Goal: Task Accomplishment & Management: Manage account settings

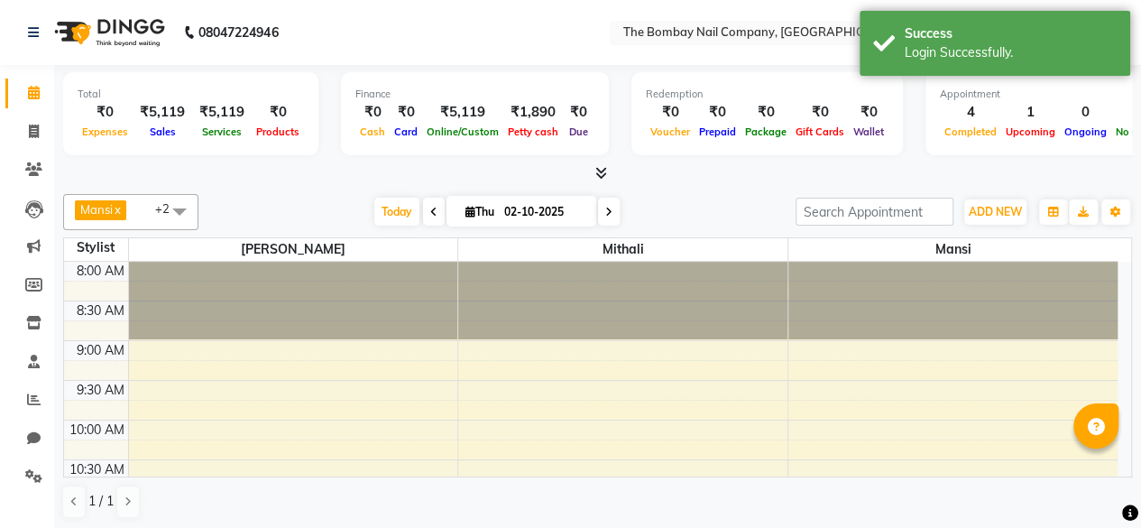
click at [590, 169] on span at bounding box center [597, 173] width 19 height 19
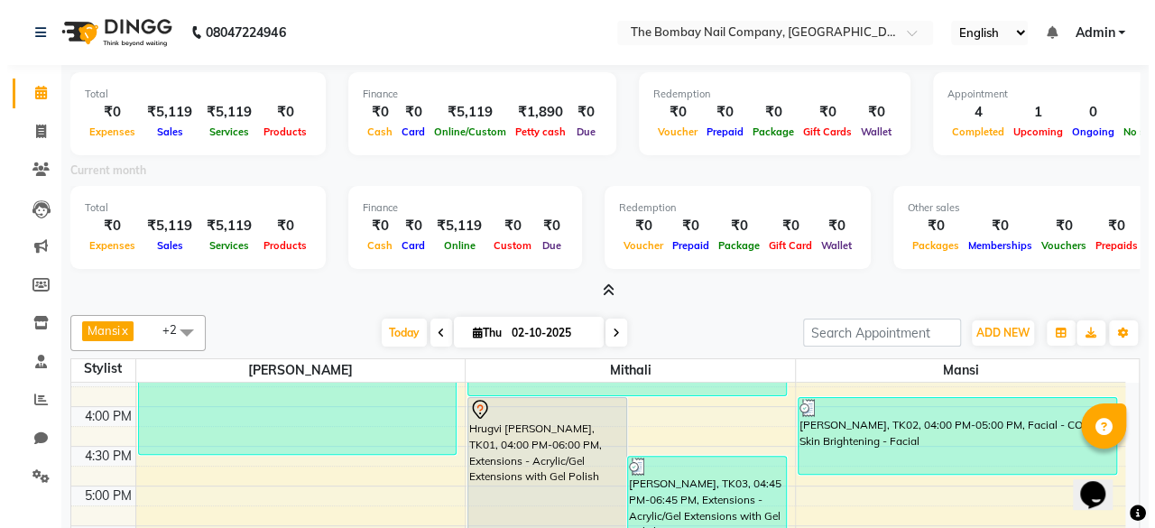
scroll to position [612, 0]
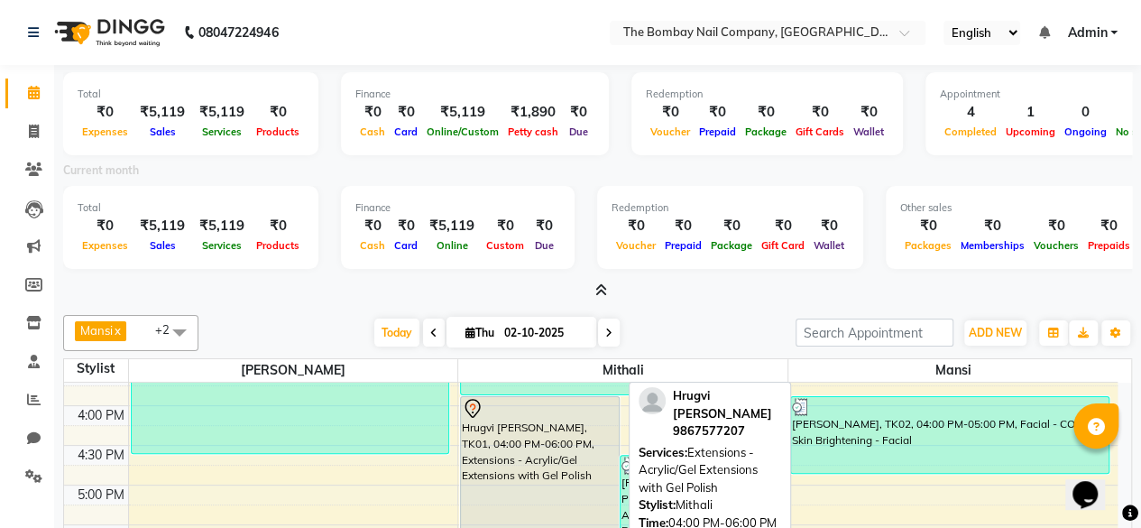
click at [522, 408] on div at bounding box center [540, 409] width 156 height 22
select select "7"
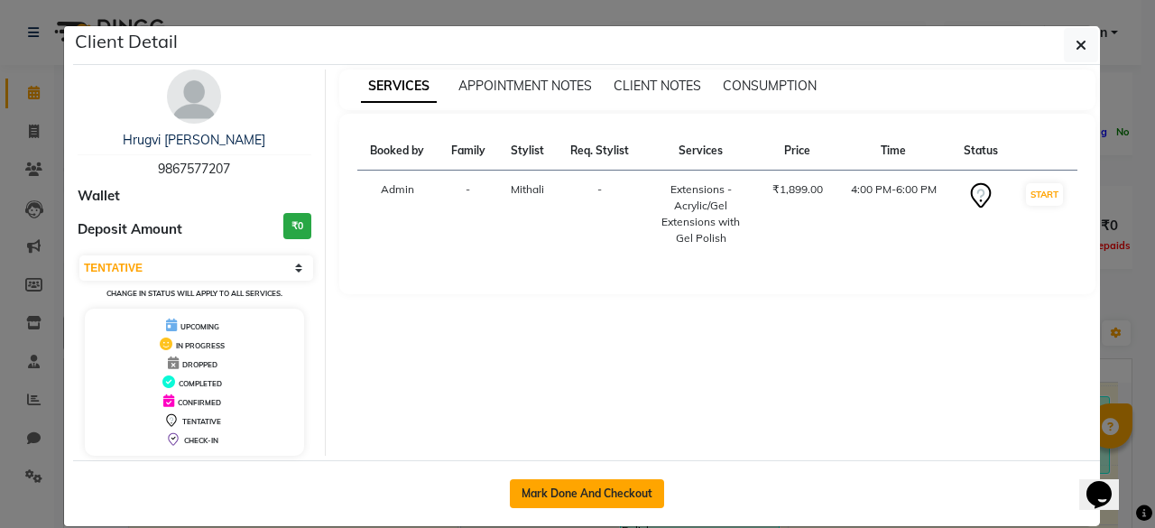
click at [557, 486] on button "Mark Done And Checkout" at bounding box center [587, 493] width 154 height 29
select select "9028"
select select "service"
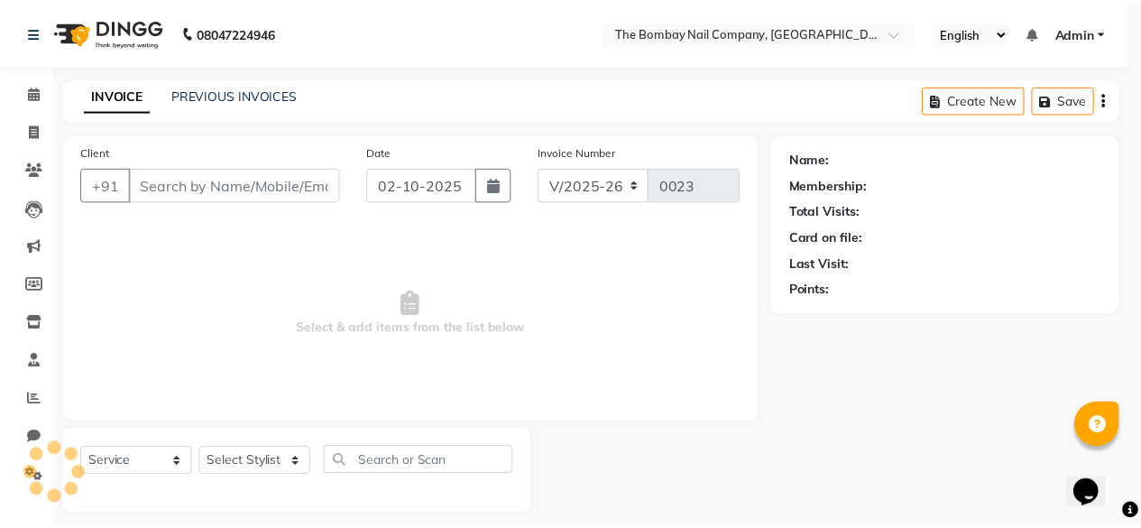
scroll to position [9, 0]
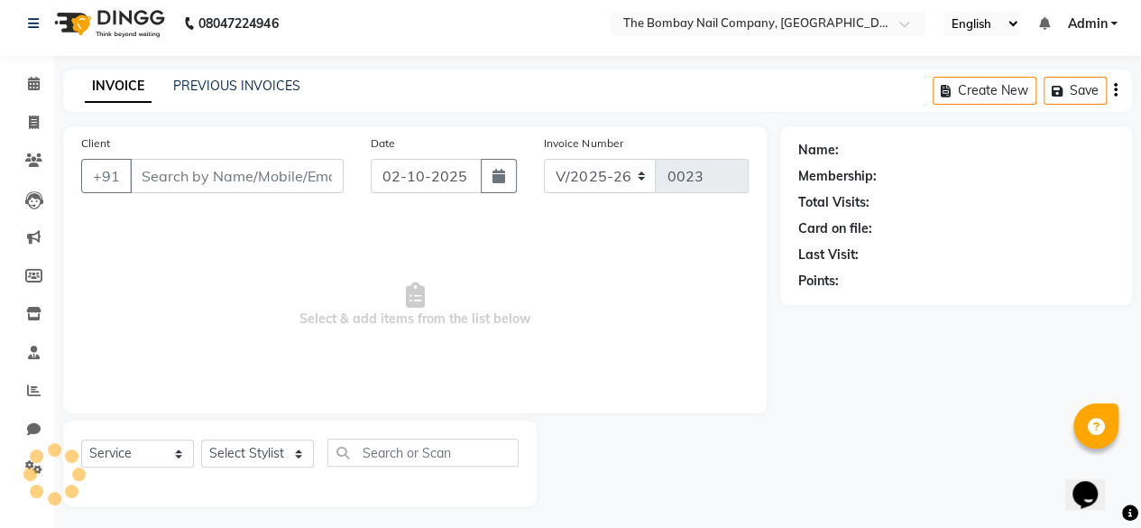
type input "9867577207"
select select "92473"
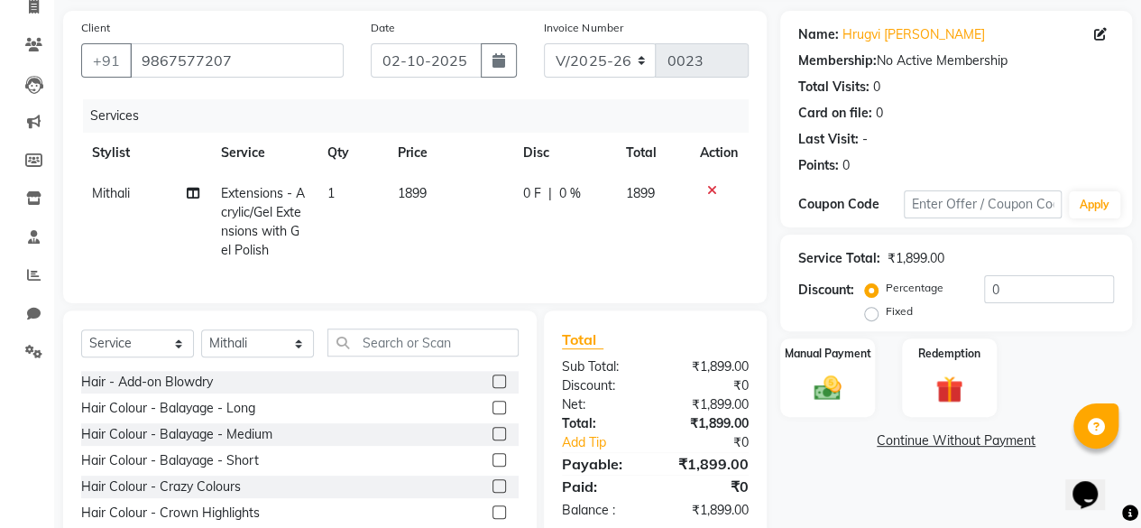
scroll to position [124, 0]
click at [886, 310] on label "Fixed" at bounding box center [899, 311] width 27 height 16
click at [869, 310] on input "Fixed" at bounding box center [875, 311] width 13 height 13
radio input "true"
click at [1012, 281] on input "0" at bounding box center [1049, 289] width 130 height 28
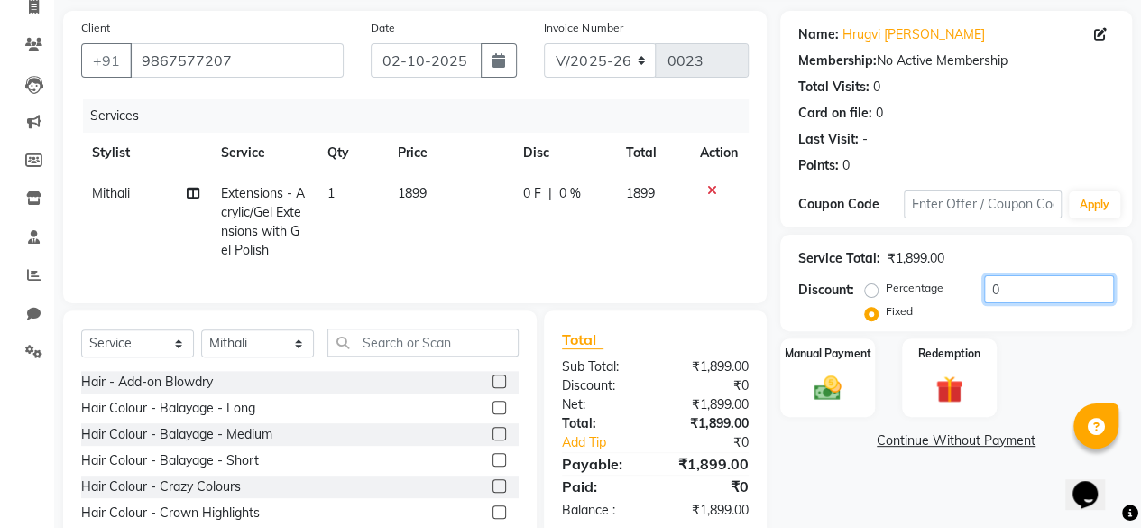
click at [1012, 281] on input "0" at bounding box center [1049, 289] width 130 height 28
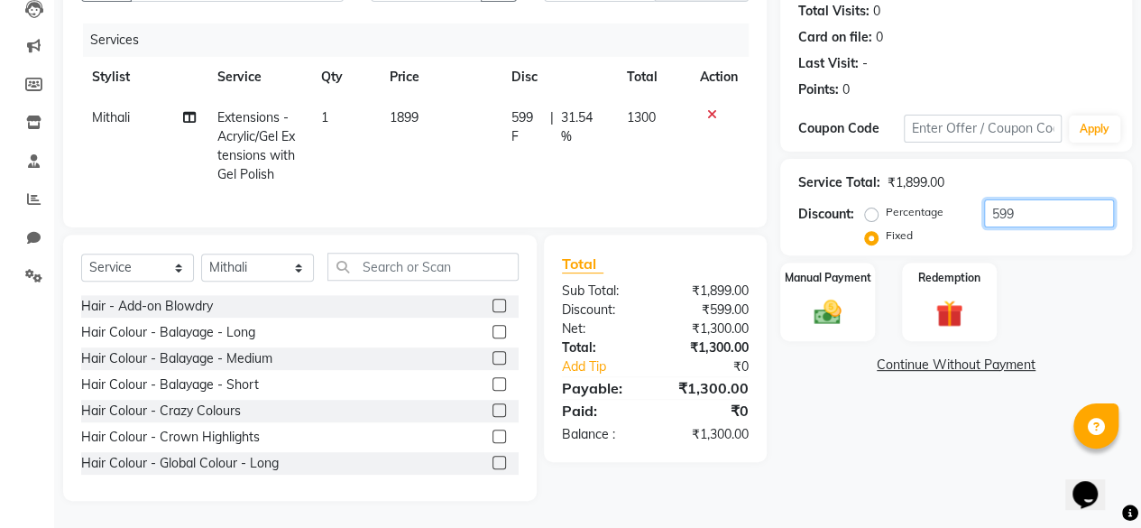
type input "599"
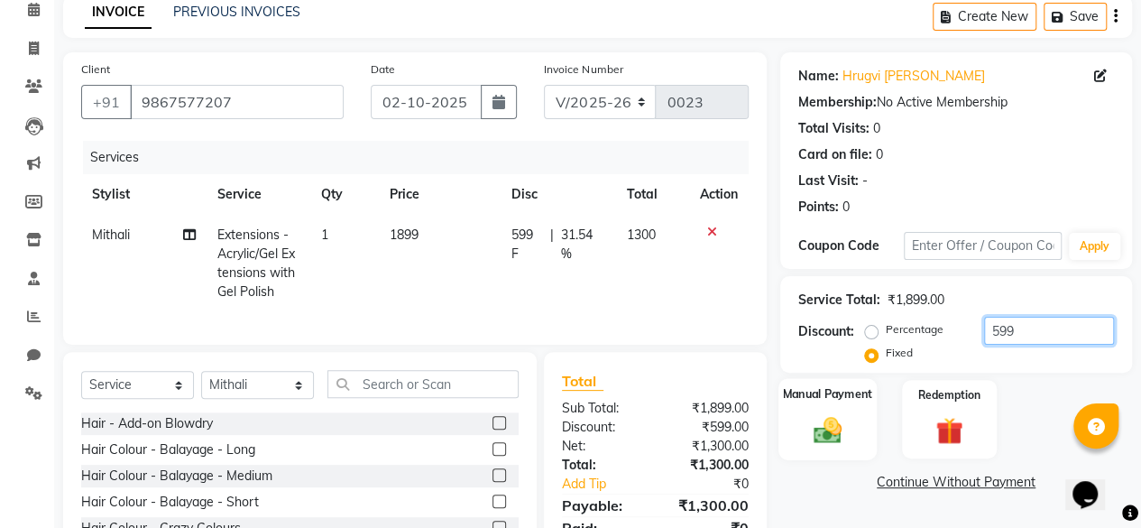
scroll to position [164, 0]
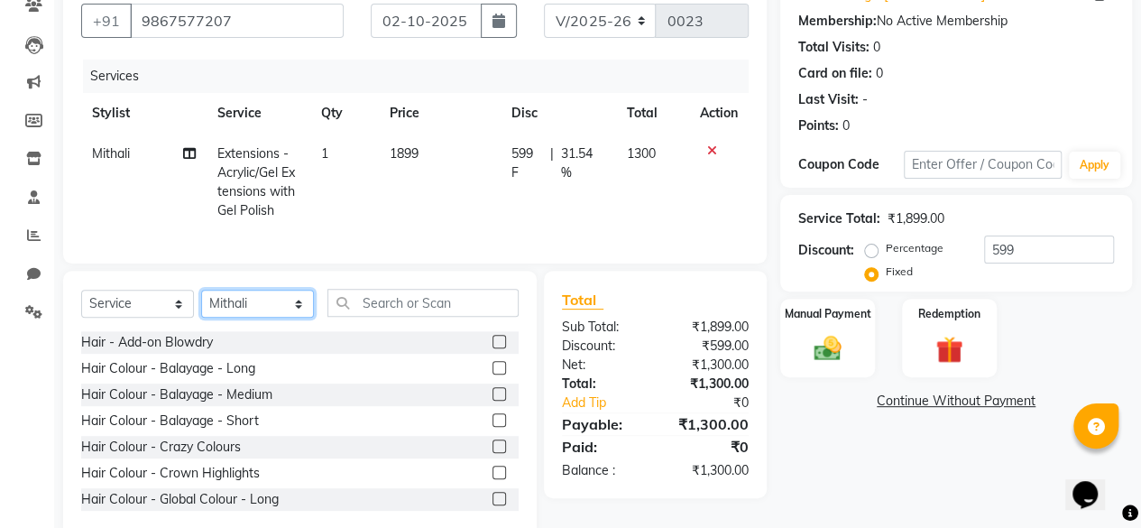
click at [245, 318] on select "Select Stylist [PERSON_NAME] Mithali [PERSON_NAME]" at bounding box center [257, 304] width 113 height 28
select select "91979"
click at [201, 302] on select "Select Stylist [PERSON_NAME] Mithali [PERSON_NAME]" at bounding box center [257, 304] width 113 height 28
click at [109, 161] on td "Mithali" at bounding box center [143, 181] width 125 height 97
select select "92473"
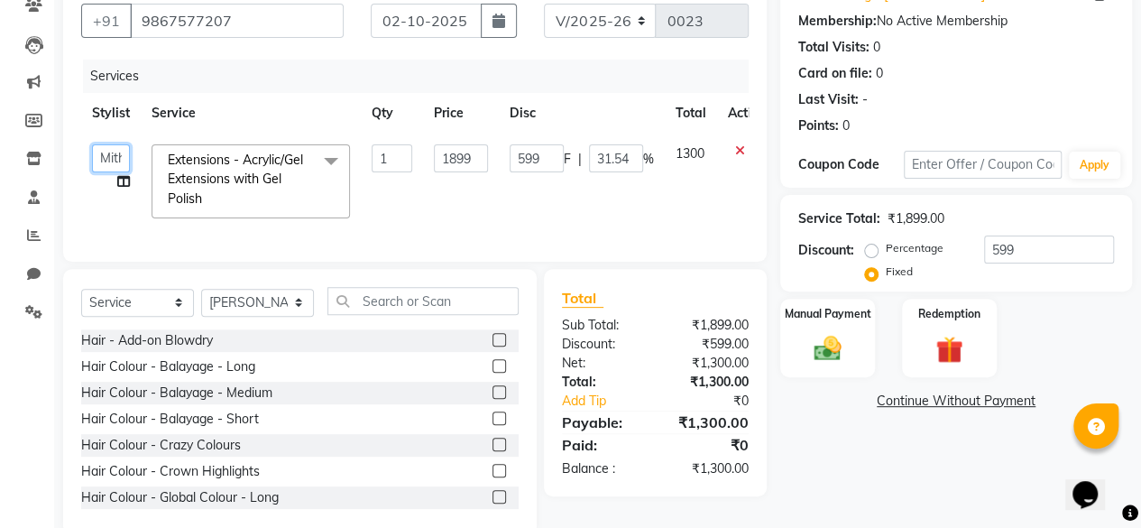
click at [110, 152] on select "[PERSON_NAME] Mithali [PERSON_NAME]" at bounding box center [111, 158] width 38 height 28
select select "91979"
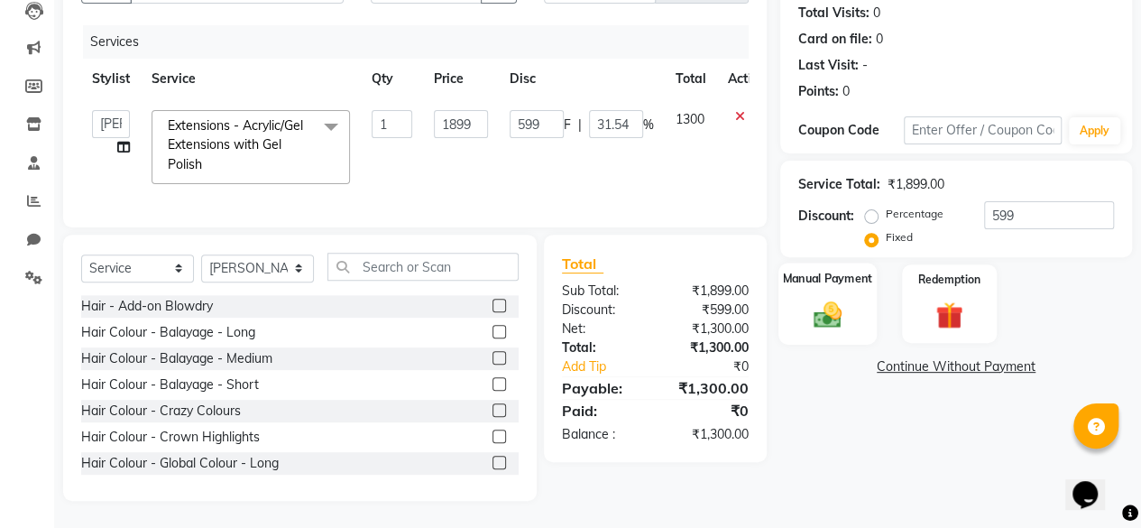
click at [840, 316] on img at bounding box center [828, 314] width 46 height 32
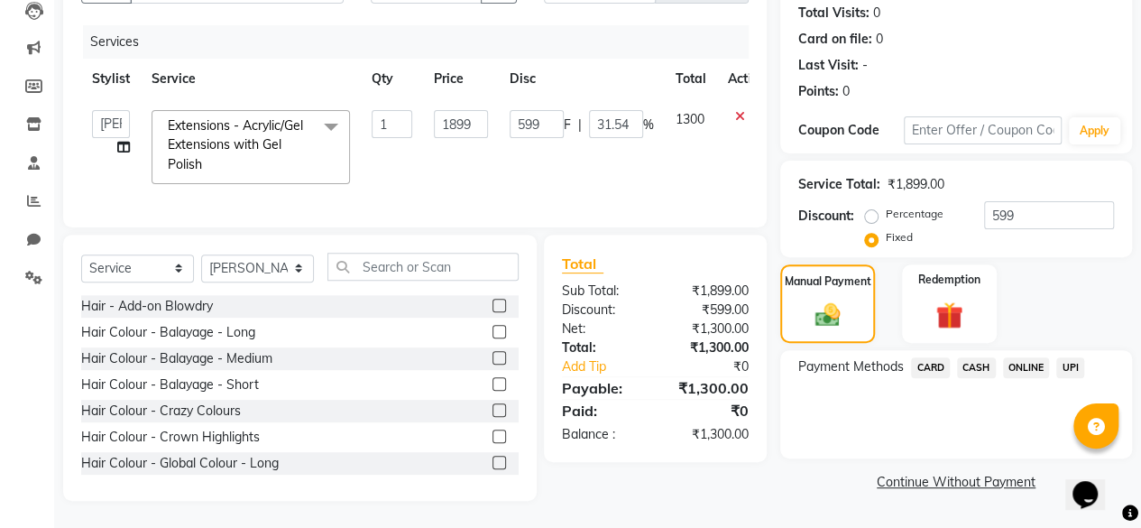
click at [978, 357] on span "CASH" at bounding box center [976, 367] width 39 height 21
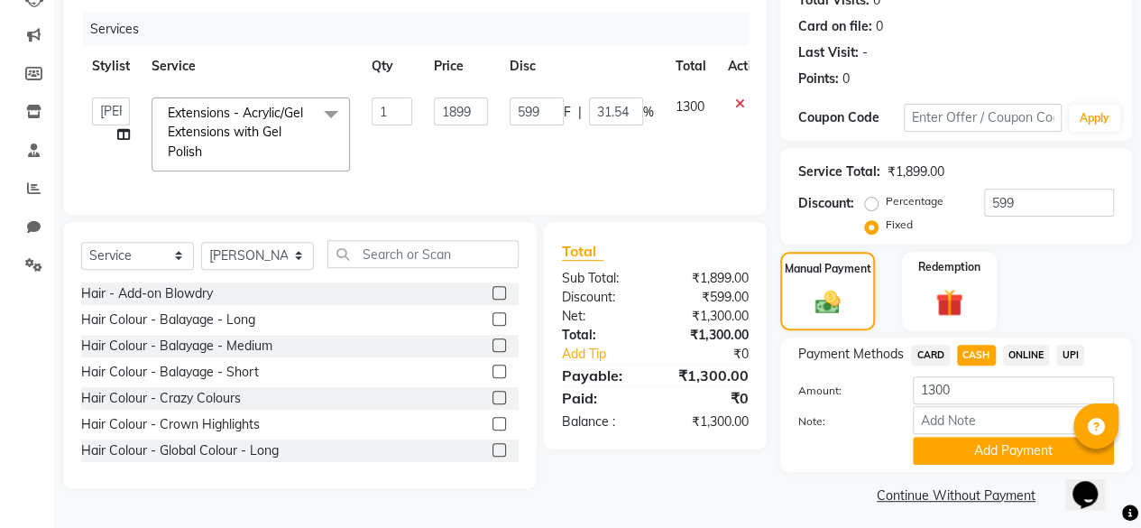
scroll to position [218, 0]
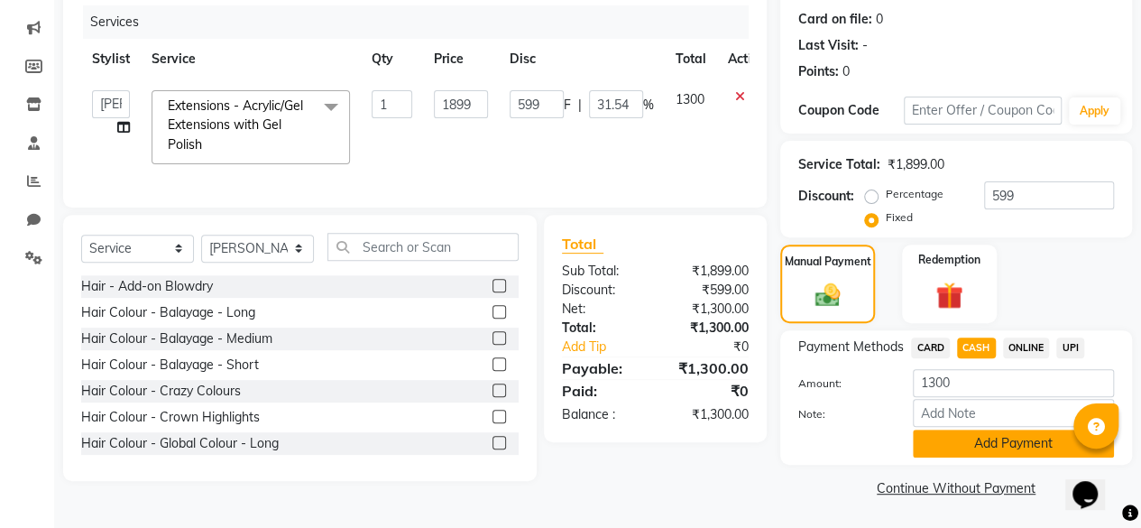
click at [981, 448] on button "Add Payment" at bounding box center [1013, 443] width 201 height 28
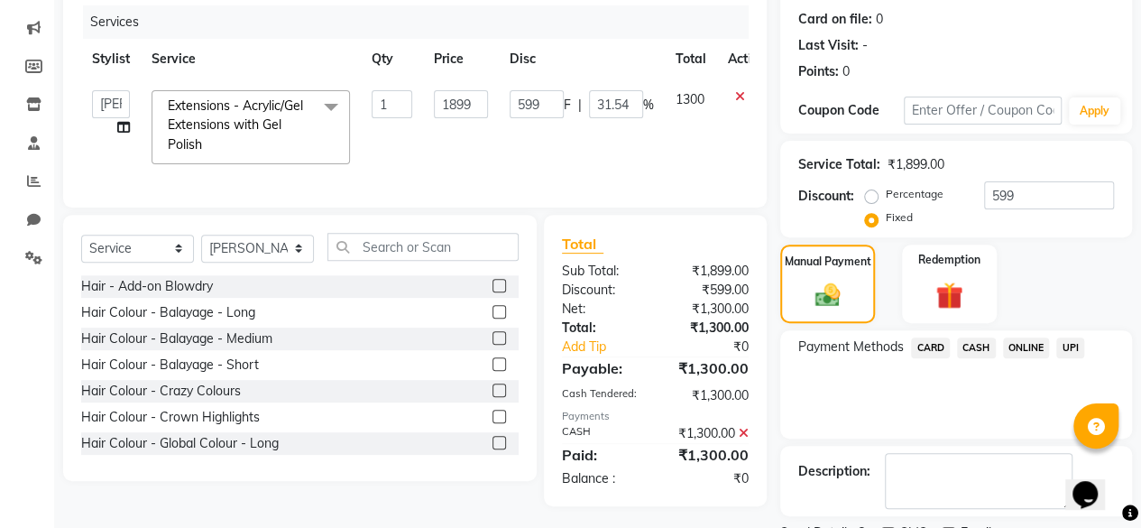
scroll to position [292, 0]
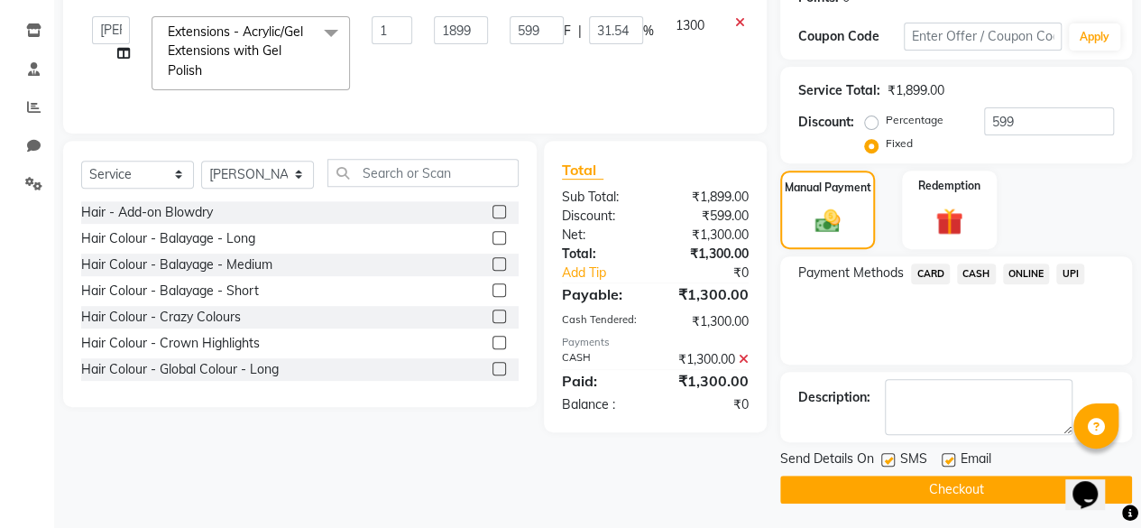
click at [960, 492] on button "Checkout" at bounding box center [956, 489] width 352 height 28
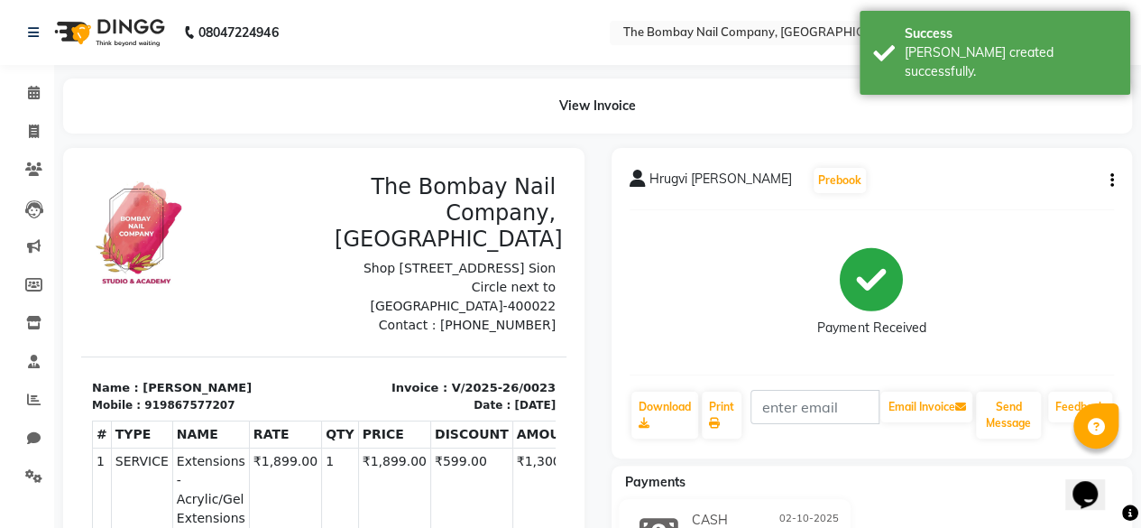
click at [102, 28] on img at bounding box center [108, 32] width 124 height 51
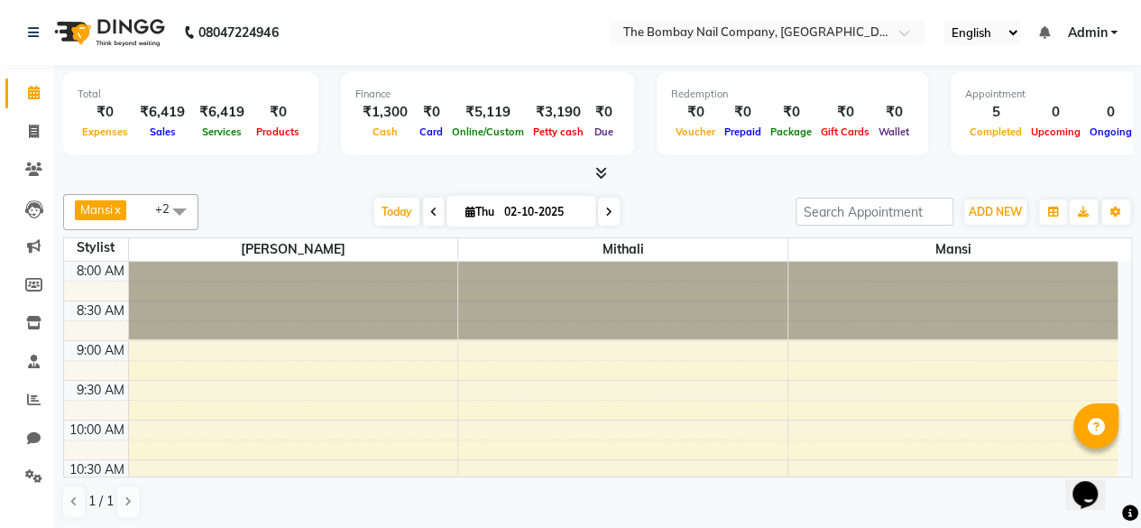
click at [602, 176] on icon at bounding box center [601, 173] width 12 height 14
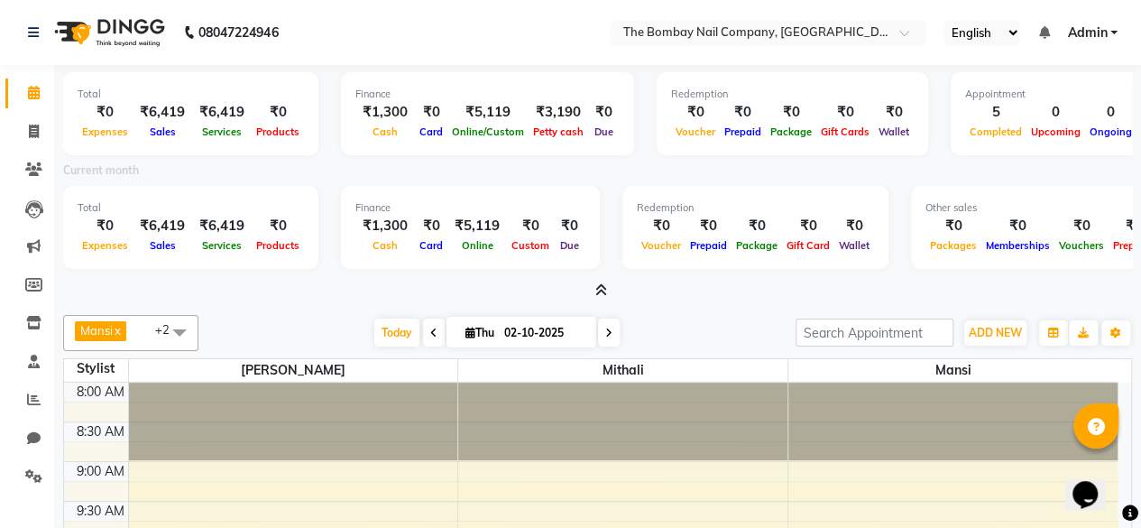
click at [535, 343] on input "02-10-2025" at bounding box center [544, 332] width 90 height 27
select select "10"
select select "2025"
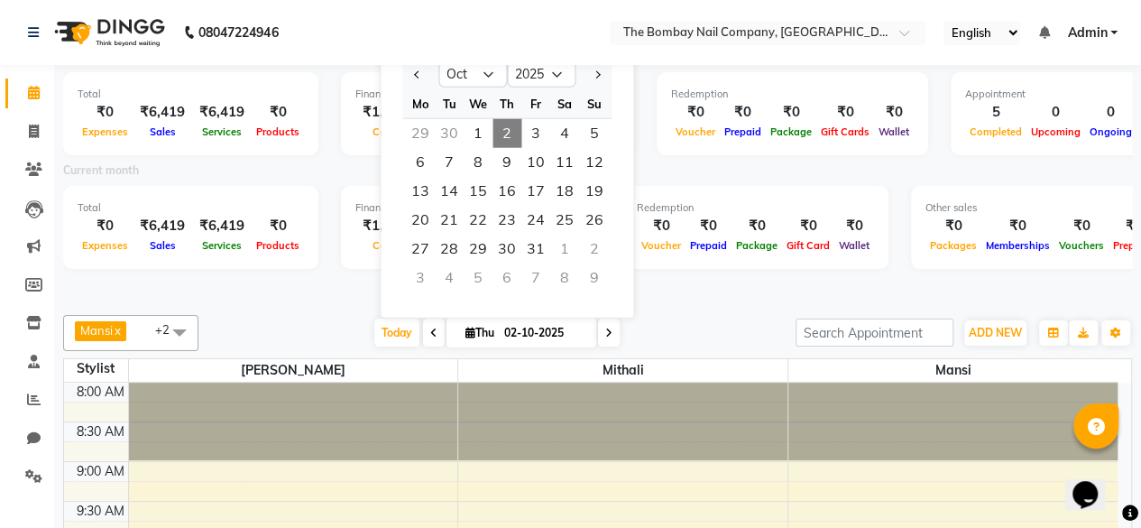
click at [605, 333] on icon at bounding box center [608, 332] width 7 height 11
type input "03-10-2025"
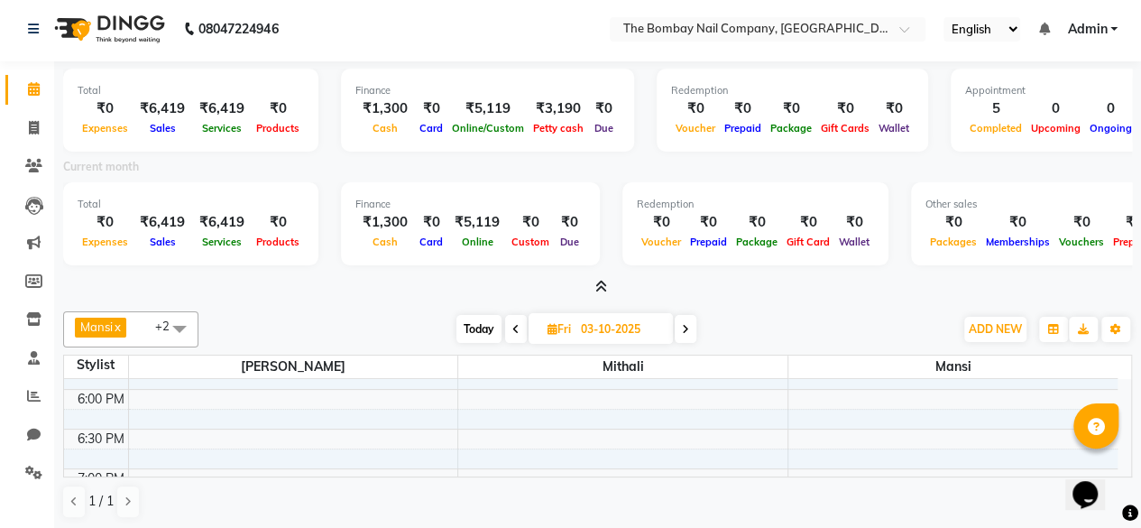
scroll to position [916, 0]
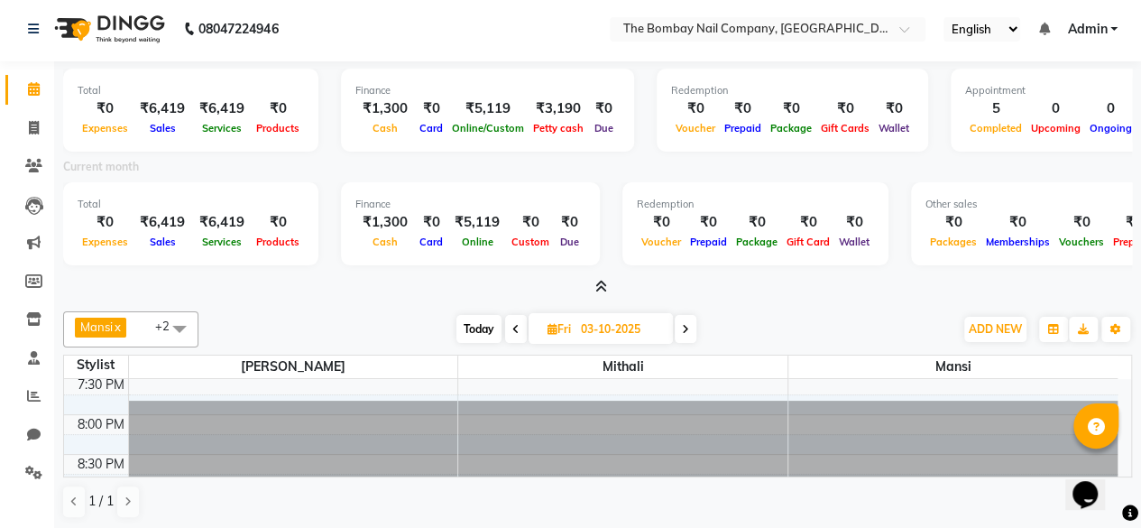
click at [406, 281] on div at bounding box center [597, 287] width 1069 height 19
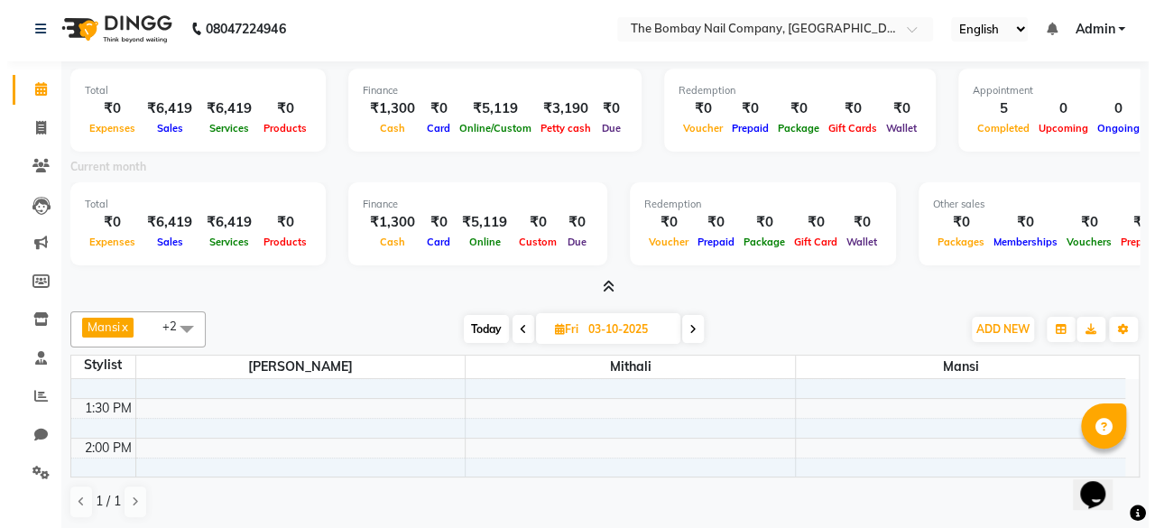
scroll to position [384, 0]
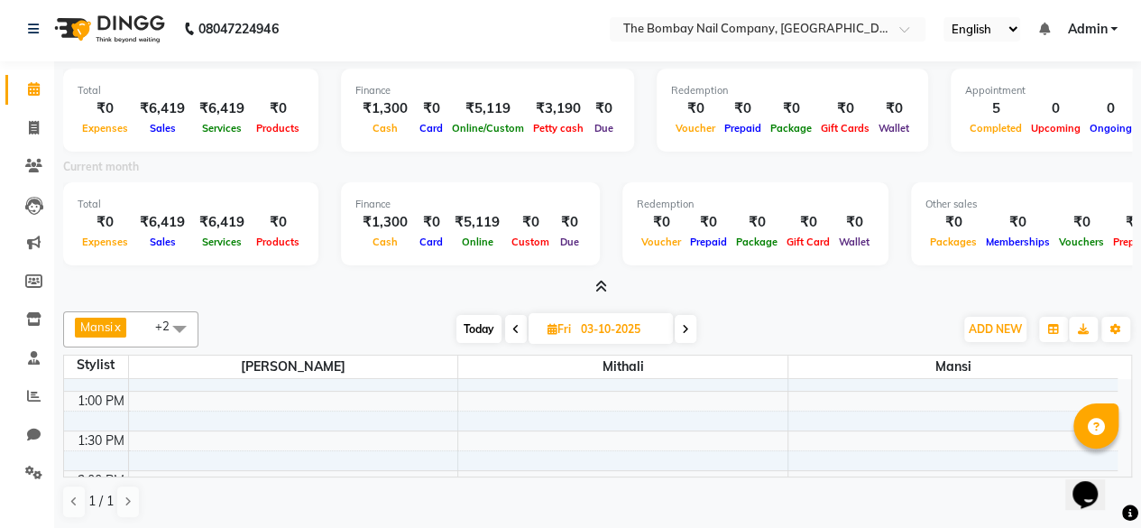
click at [289, 391] on div "8:00 AM 8:30 AM 9:00 AM 9:30 AM 10:00 AM 10:30 AM 11:00 AM 11:30 AM 12:00 PM 12…" at bounding box center [591, 510] width 1054 height 1031
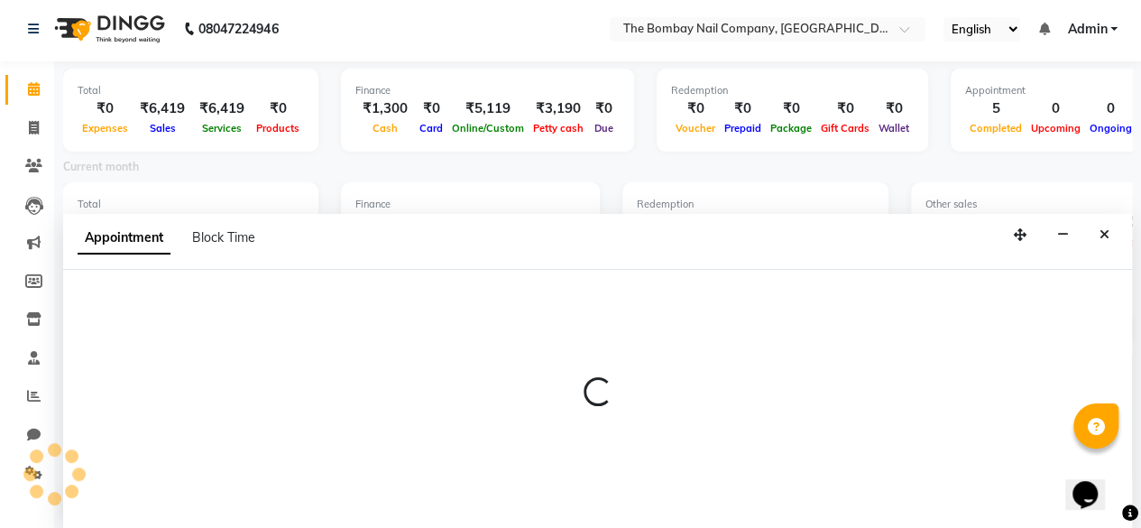
select select "91979"
select select "780"
select select "tentative"
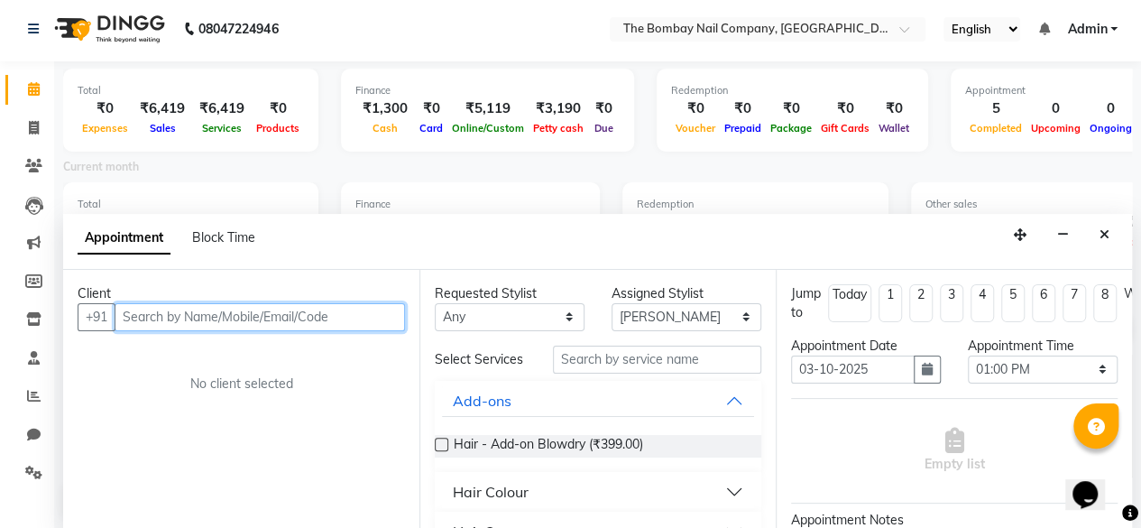
paste input "7021702712"
type input "7021702712"
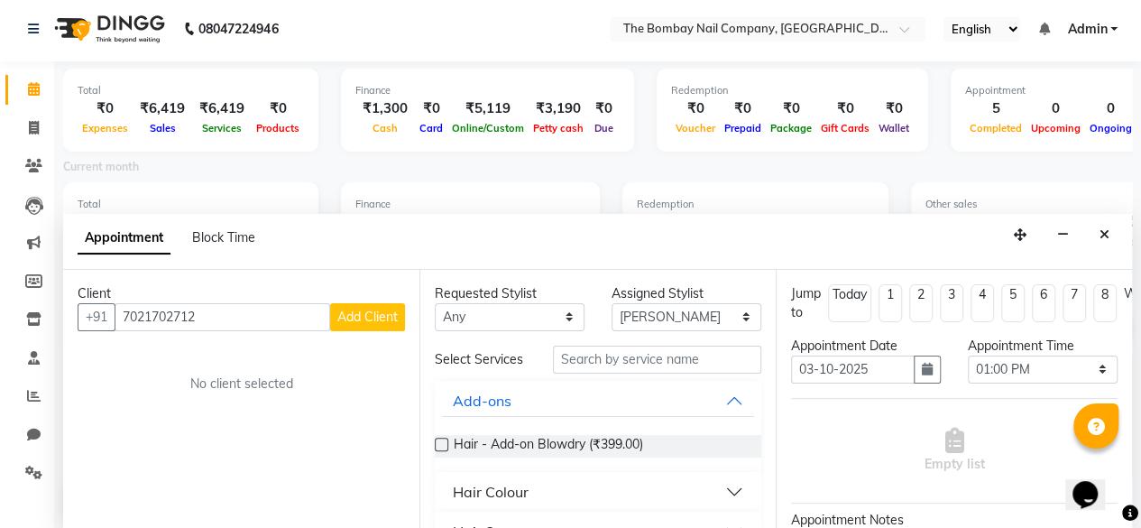
click at [355, 318] on span "Add Client" at bounding box center [367, 316] width 60 height 16
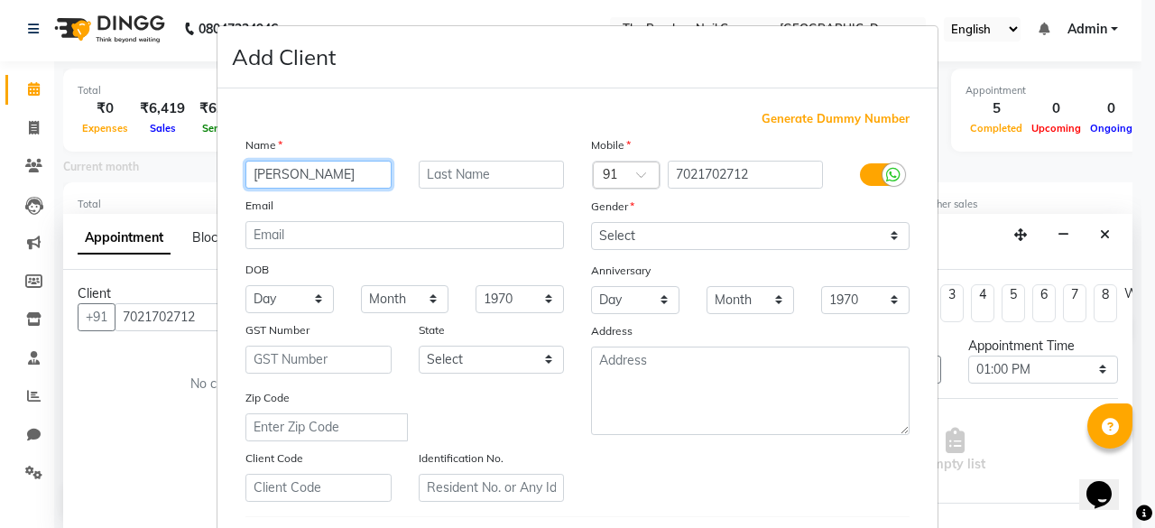
type input "[PERSON_NAME]"
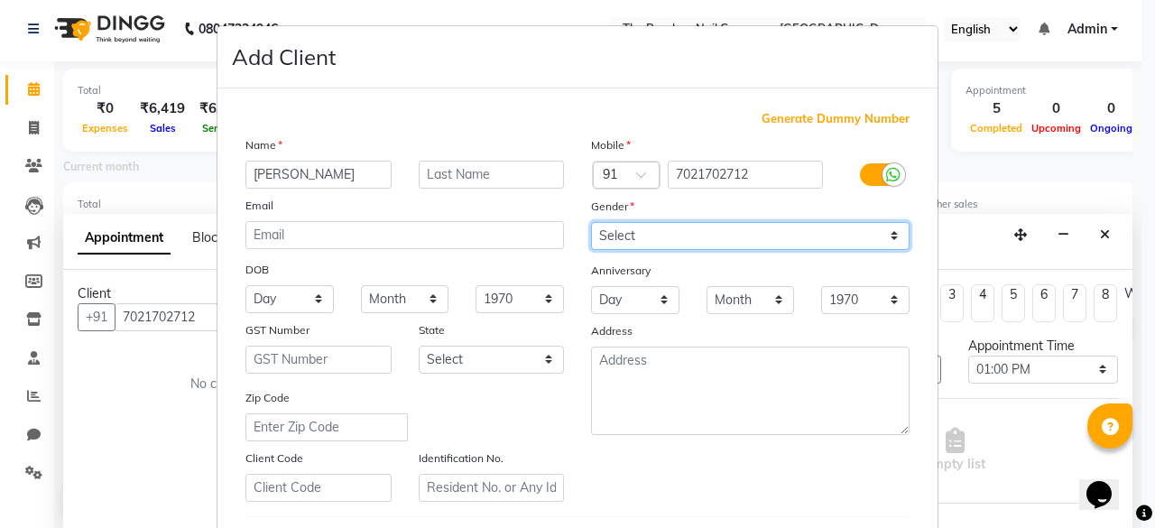
click at [611, 234] on select "Select [DEMOGRAPHIC_DATA] [DEMOGRAPHIC_DATA] Other Prefer Not To Say" at bounding box center [750, 236] width 318 height 28
select select "[DEMOGRAPHIC_DATA]"
click at [591, 222] on select "Select [DEMOGRAPHIC_DATA] [DEMOGRAPHIC_DATA] Other Prefer Not To Say" at bounding box center [750, 236] width 318 height 28
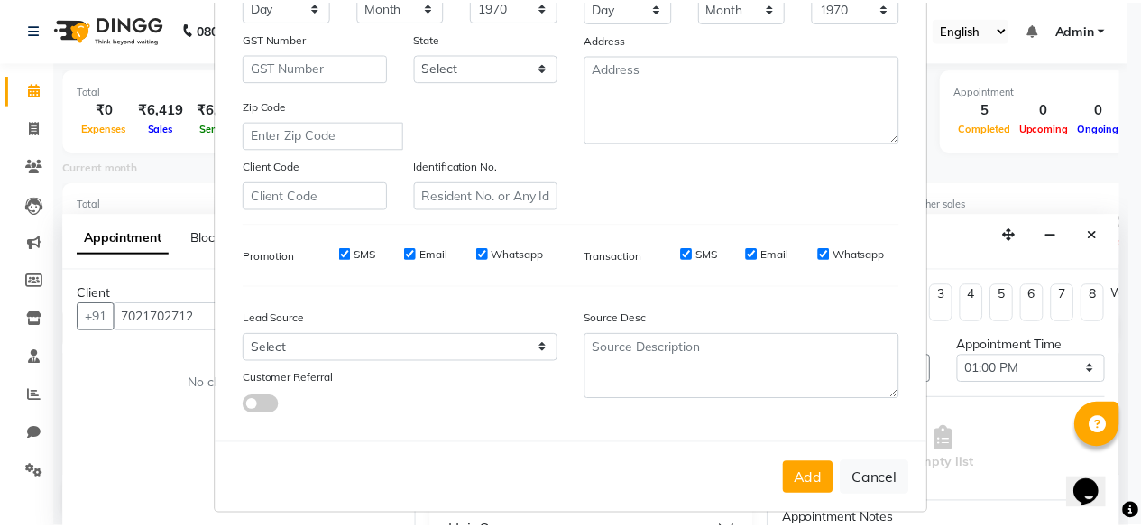
scroll to position [294, 0]
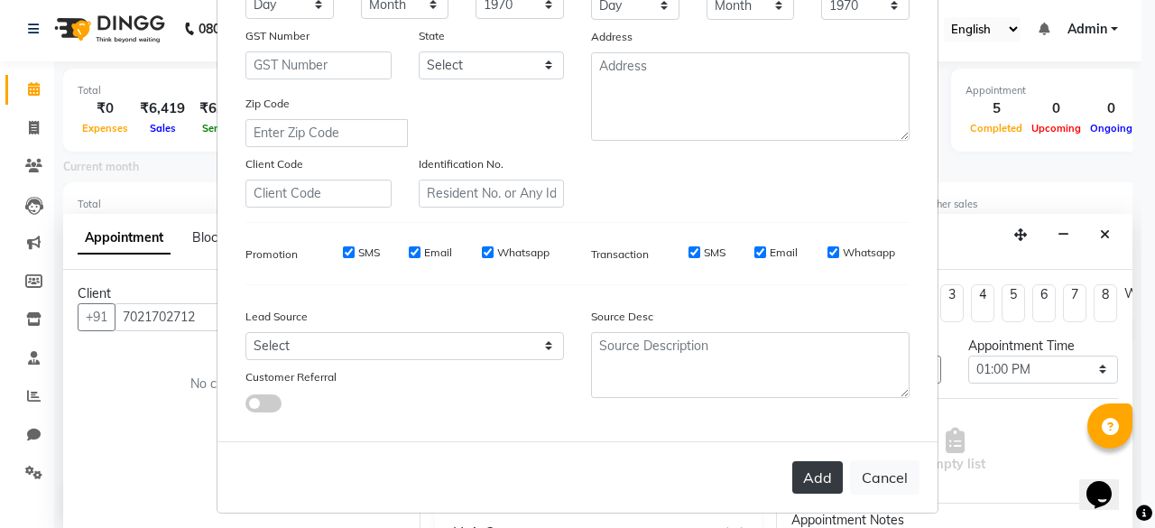
click at [823, 474] on button "Add" at bounding box center [817, 477] width 51 height 32
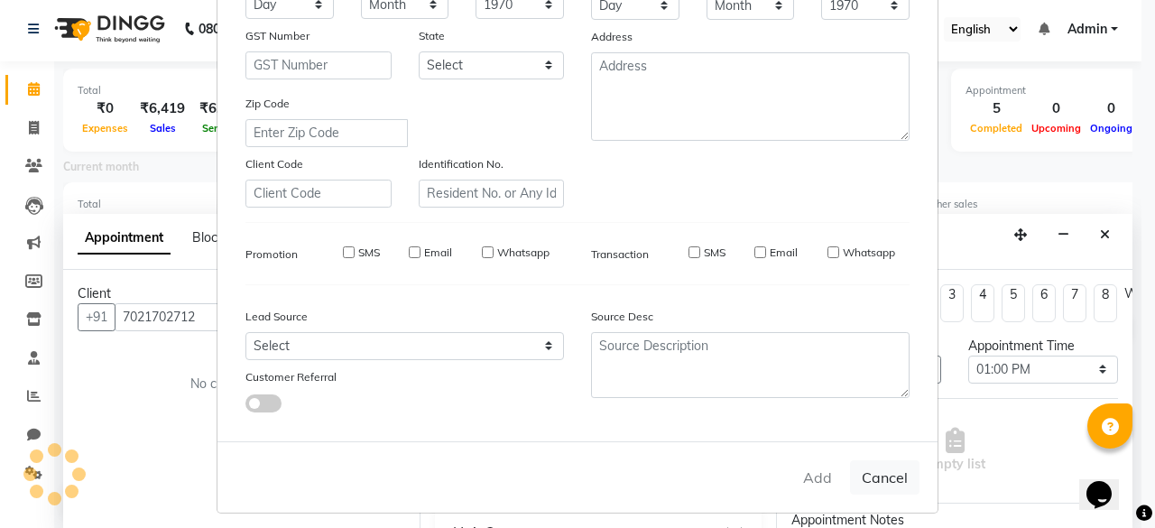
select select
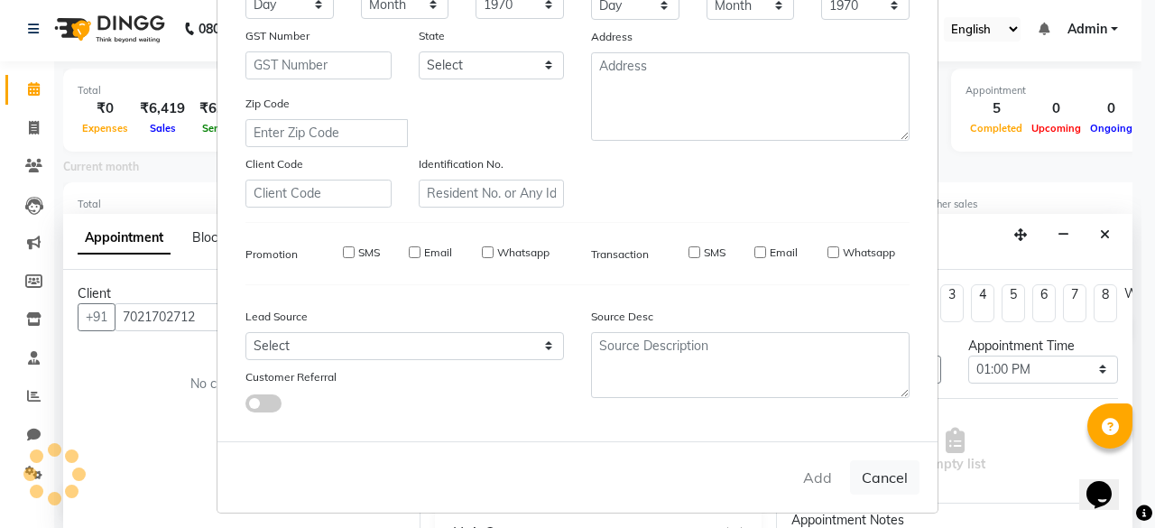
select select
checkbox input "false"
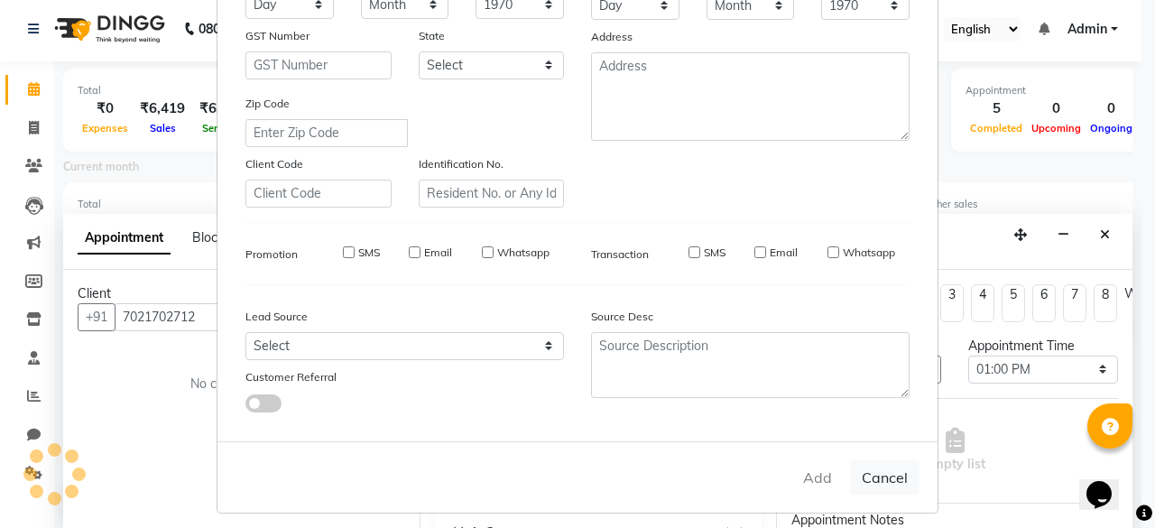
checkbox input "false"
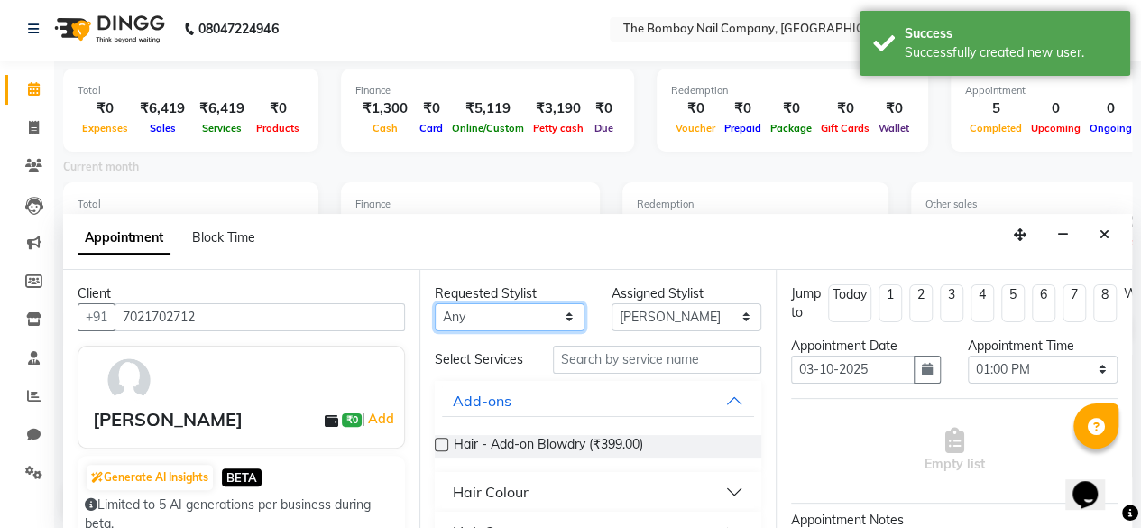
click at [480, 306] on select "Any [PERSON_NAME] Mithali [PERSON_NAME]" at bounding box center [510, 317] width 150 height 28
select select "91979"
click at [435, 303] on select "Any [PERSON_NAME] Mithali [PERSON_NAME]" at bounding box center [510, 317] width 150 height 28
click at [629, 329] on div "Requested Stylist Any [PERSON_NAME] Mithali [PERSON_NAME] Assigned Stylist Sele…" at bounding box center [597, 400] width 356 height 261
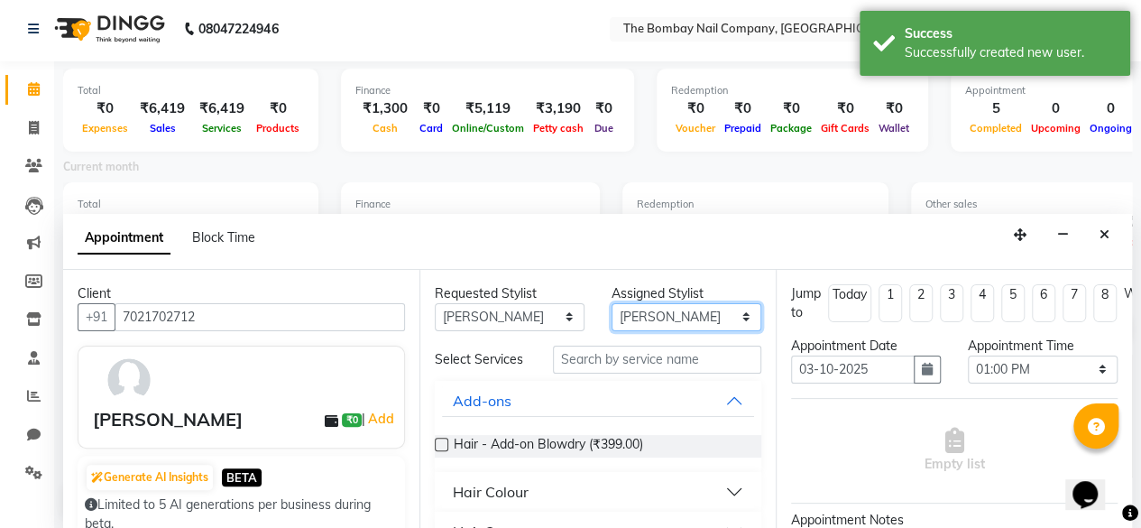
click at [632, 317] on select "Select [PERSON_NAME] Mithali [PERSON_NAME]" at bounding box center [687, 317] width 150 height 28
click at [539, 394] on button "Add-ons" at bounding box center [598, 400] width 312 height 32
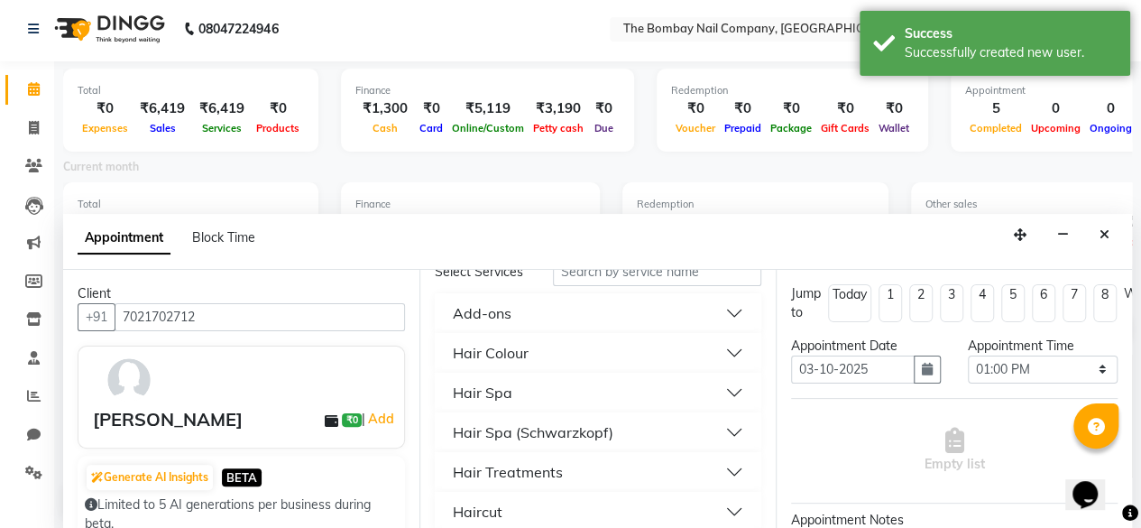
scroll to position [90, 0]
click at [594, 278] on input "text" at bounding box center [657, 269] width 208 height 28
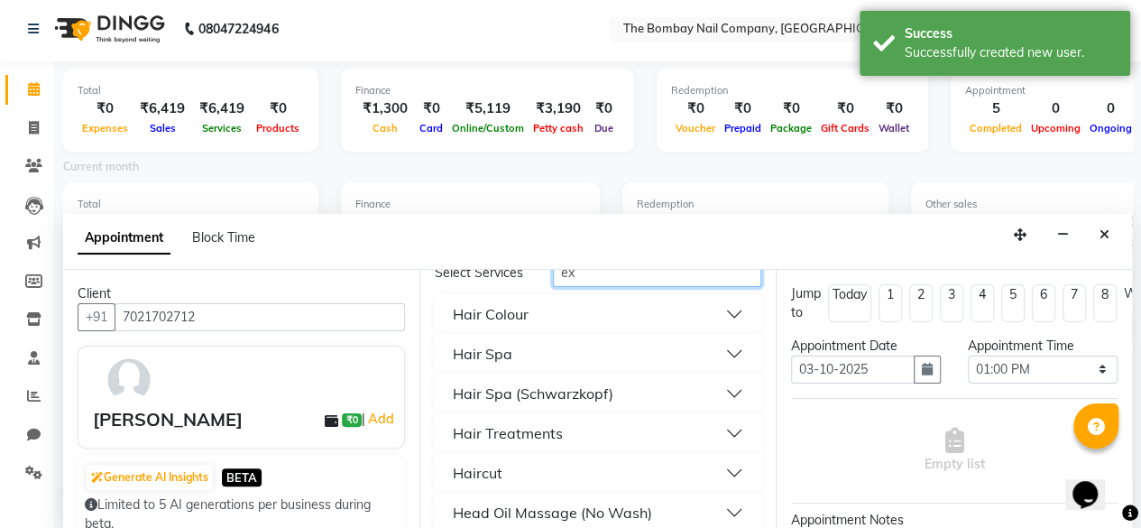
scroll to position [0, 0]
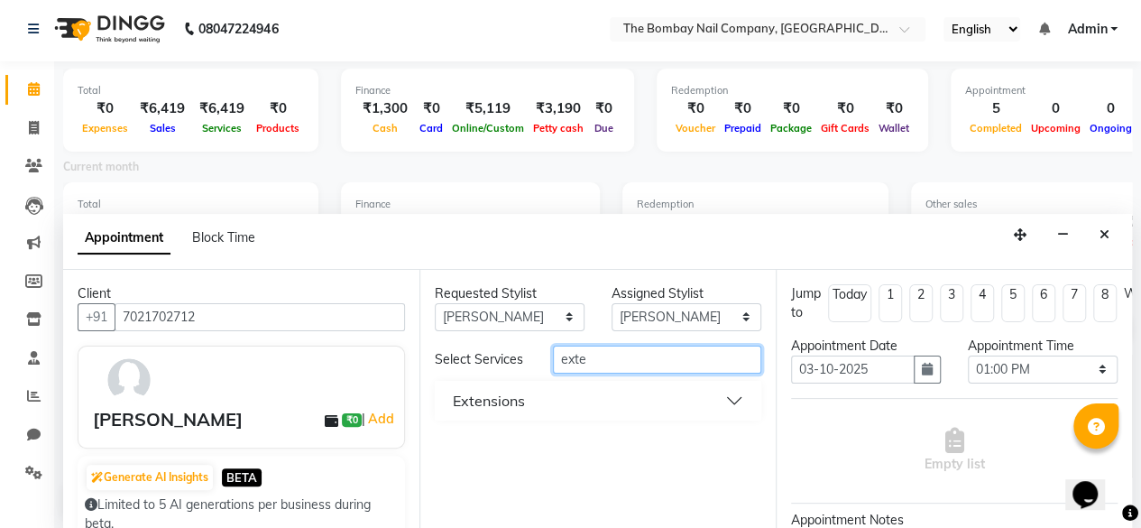
type input "exte"
click at [627, 396] on button "Extensions" at bounding box center [598, 400] width 312 height 32
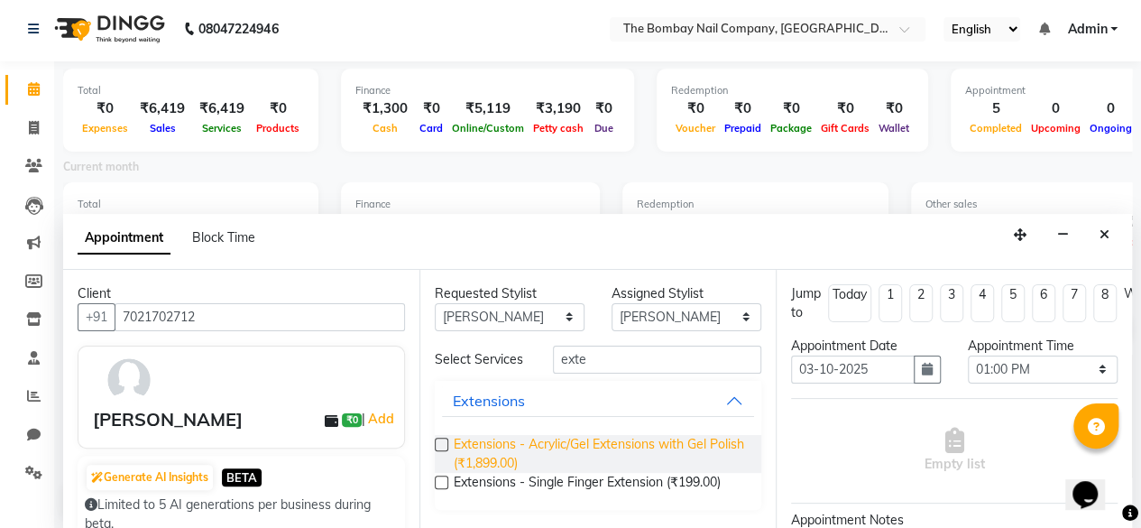
click at [628, 446] on span "Extensions - Acrylic/Gel Extensions with Gel Polish (₹1,899.00)" at bounding box center [600, 454] width 293 height 38
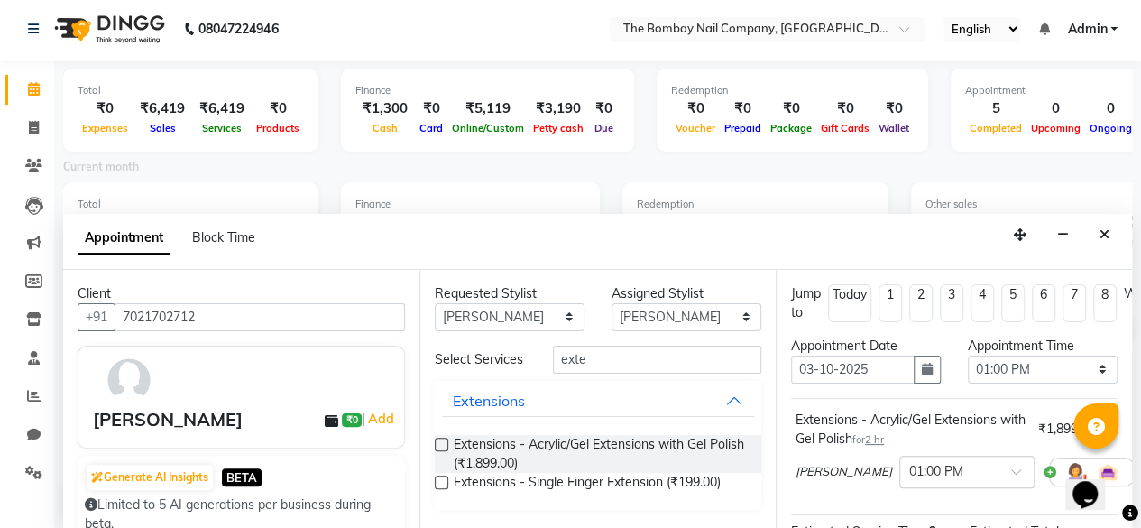
click at [445, 441] on label at bounding box center [442, 444] width 14 height 14
click at [445, 441] on input "checkbox" at bounding box center [441, 446] width 12 height 12
checkbox input "false"
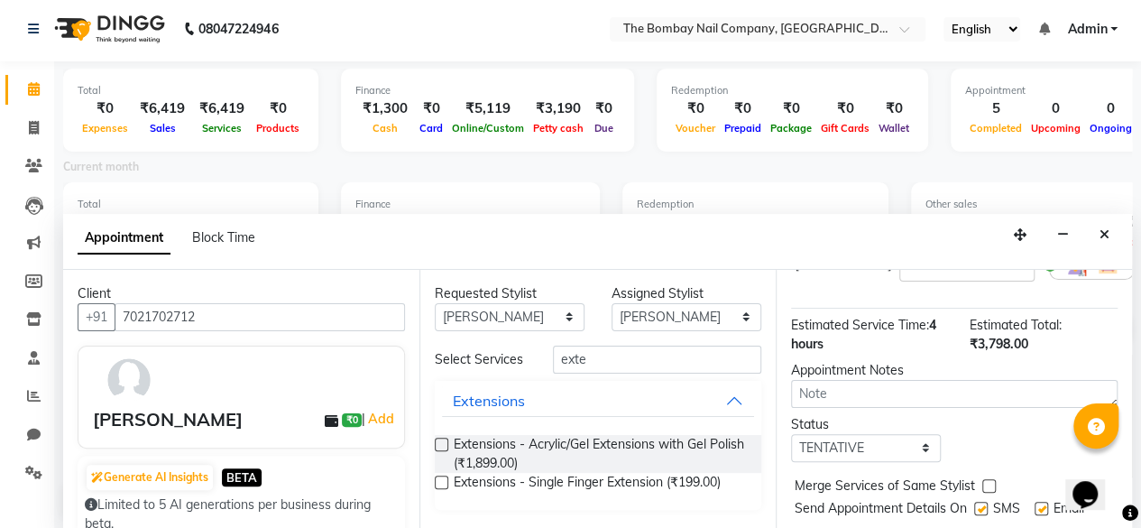
scroll to position [365, 0]
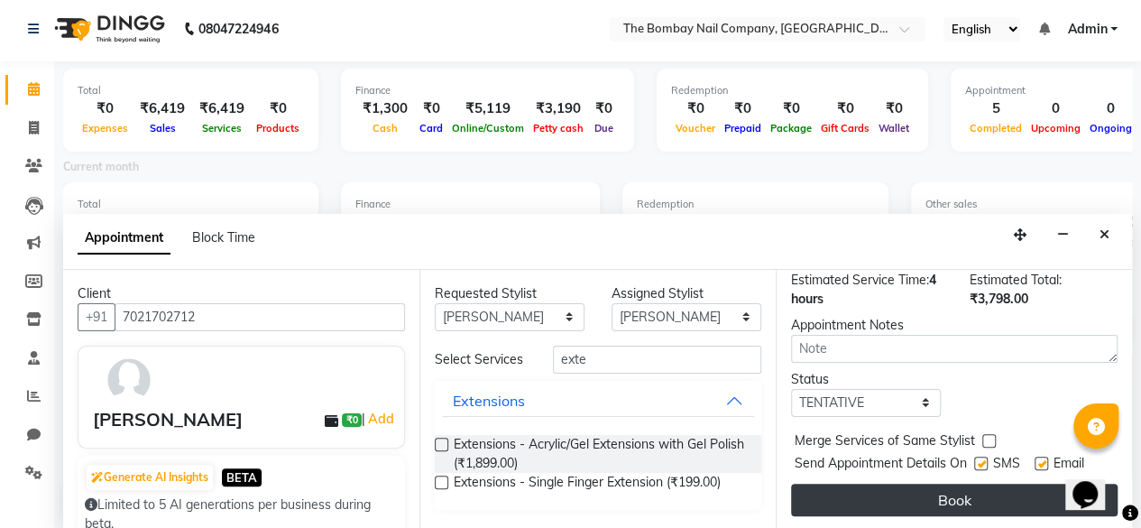
click at [955, 483] on button "Book" at bounding box center [954, 499] width 327 height 32
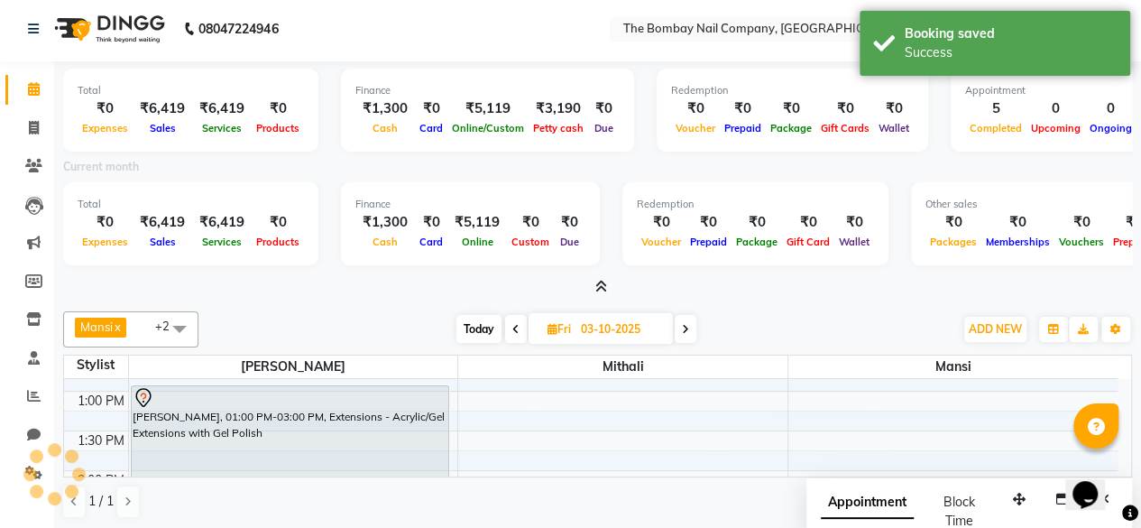
scroll to position [0, 0]
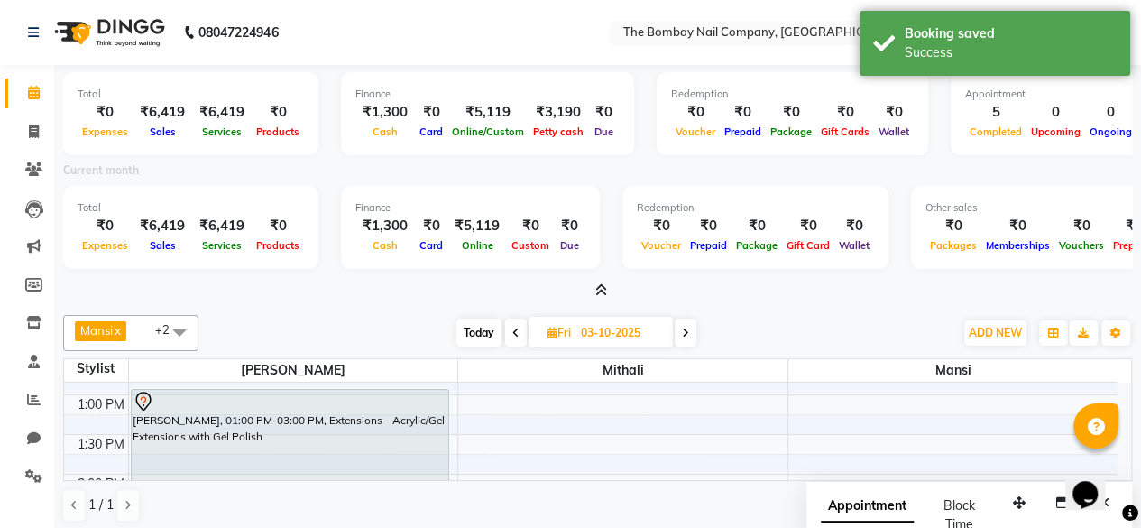
click at [684, 333] on icon at bounding box center [685, 332] width 7 height 11
type input "04-10-2025"
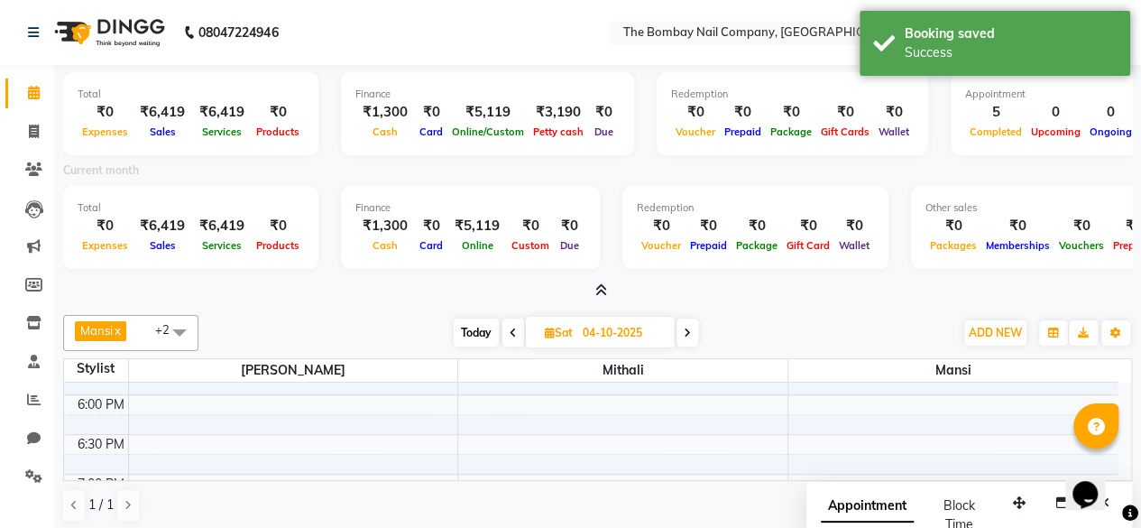
scroll to position [779, 0]
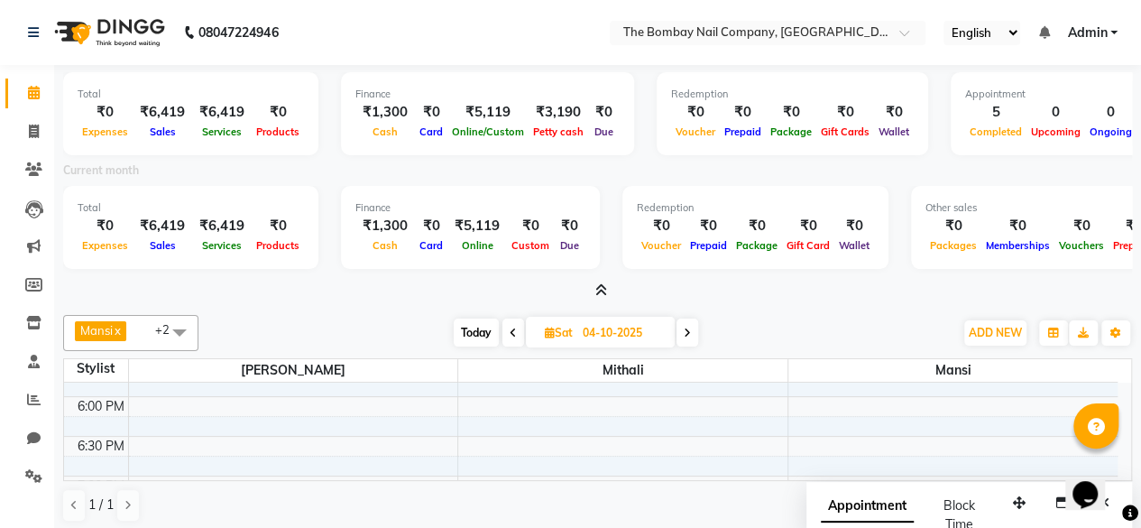
click at [594, 284] on span at bounding box center [597, 290] width 19 height 19
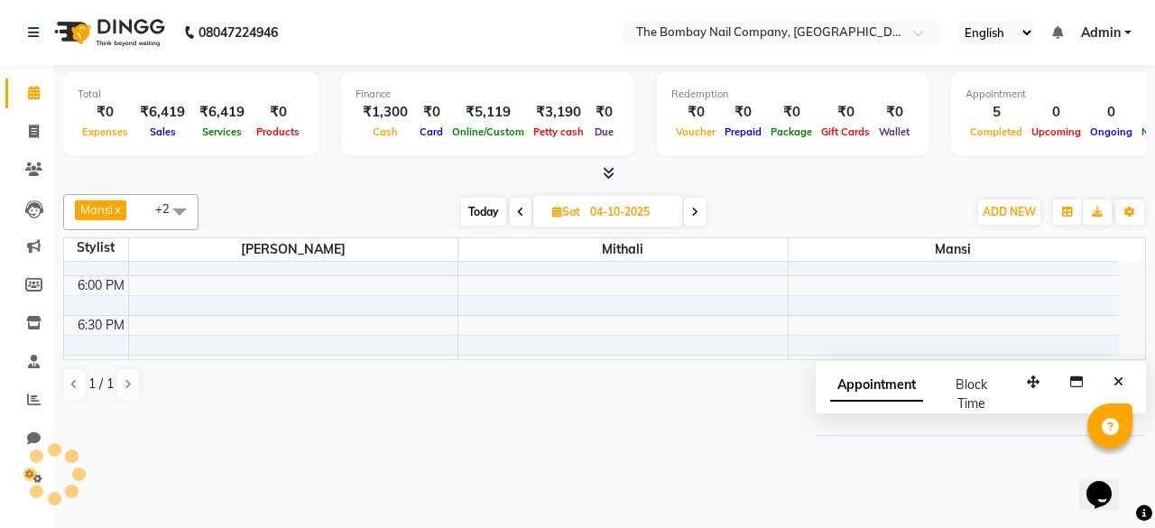
select select "92473"
select select "tentative"
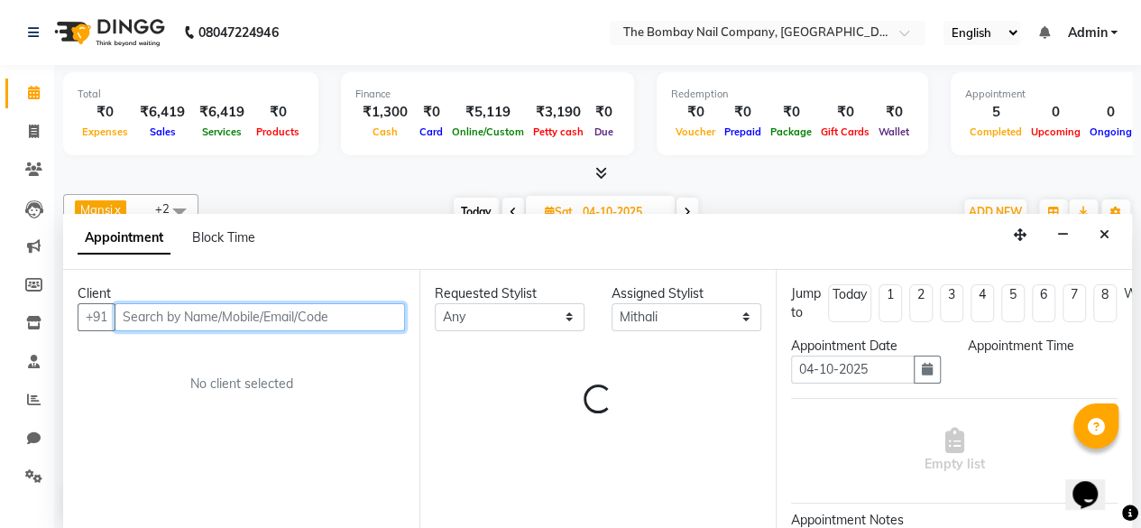
scroll to position [0, 0]
select select "1095"
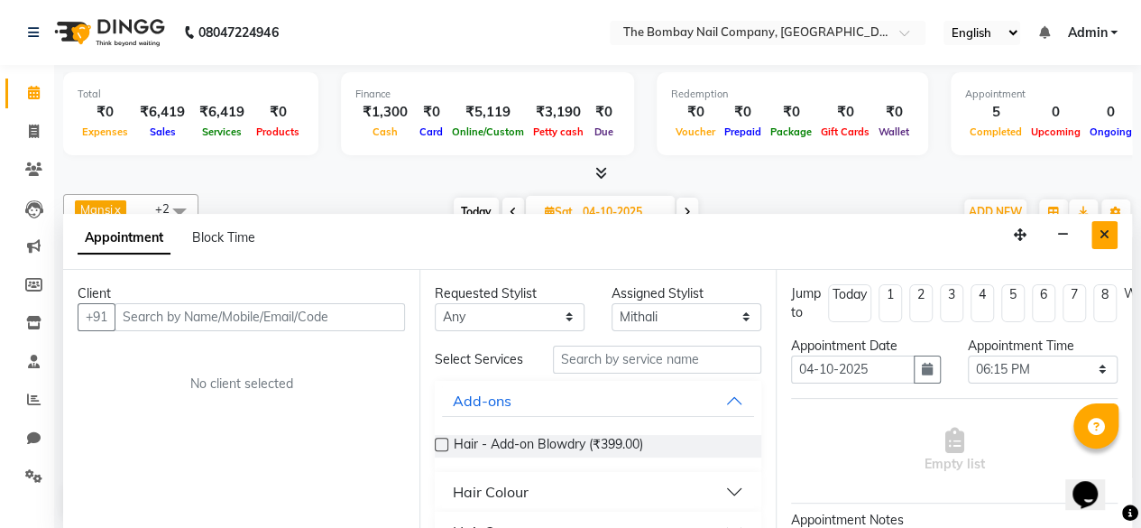
click at [1109, 226] on button "Close" at bounding box center [1104, 235] width 26 height 28
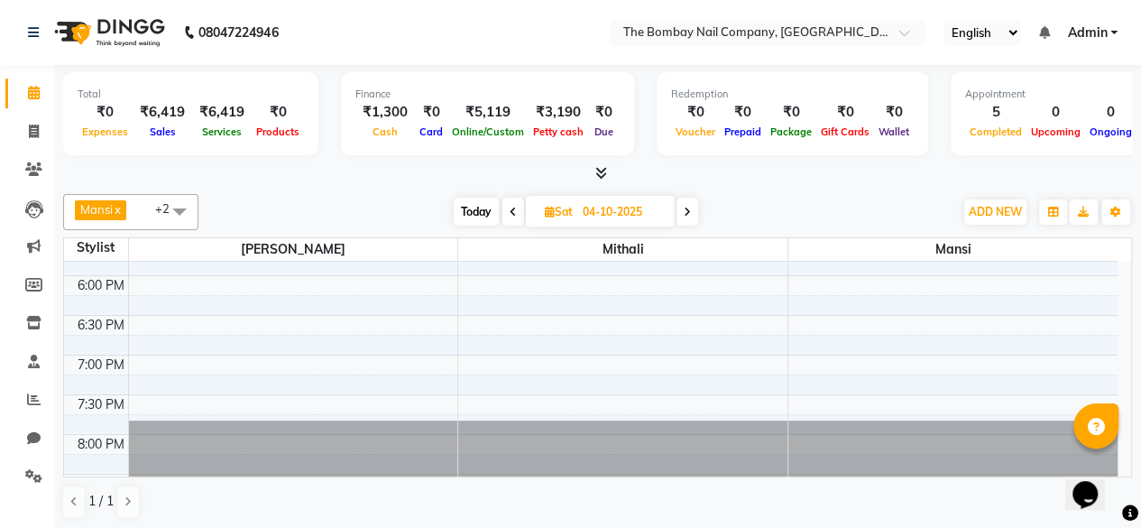
click at [596, 175] on icon at bounding box center [601, 173] width 12 height 14
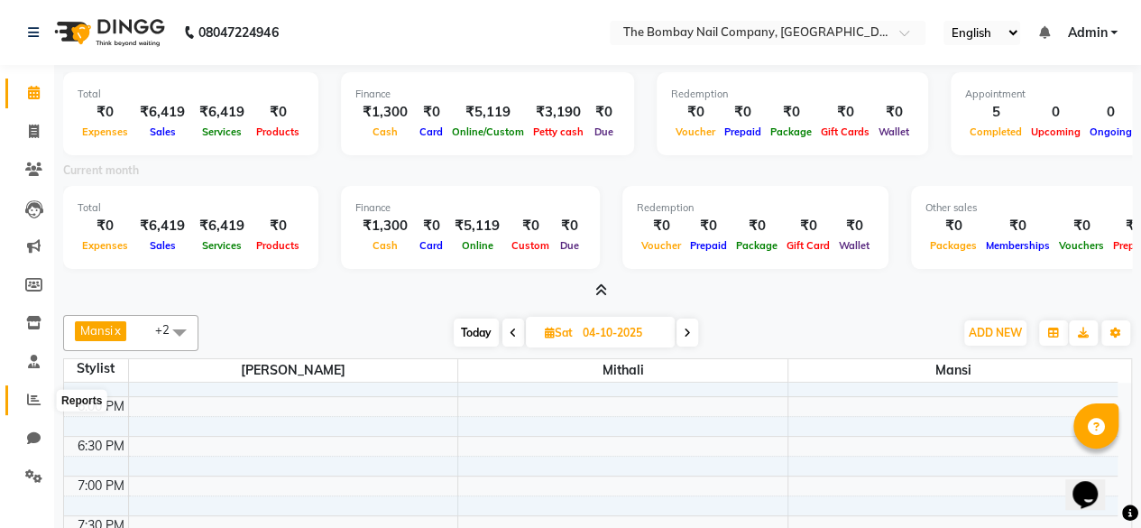
click at [29, 396] on icon at bounding box center [34, 399] width 14 height 14
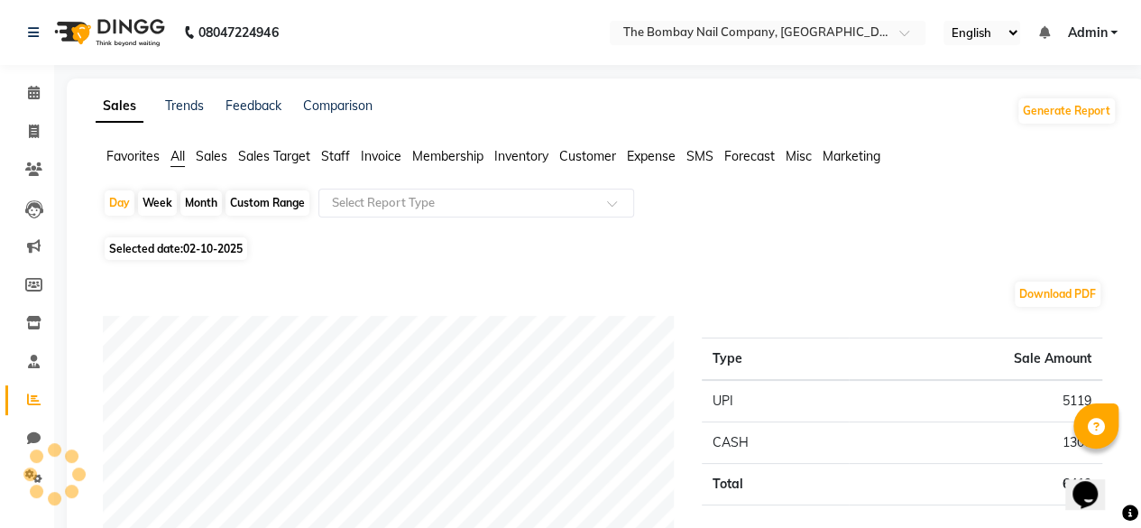
click at [1118, 32] on ul "English ENGLISH Español العربية मराठी हिंदी ગુજરાતી தமிழ் 中文 Notifications noth…" at bounding box center [1030, 33] width 192 height 24
click at [1111, 33] on link "Admin" at bounding box center [1092, 32] width 51 height 19
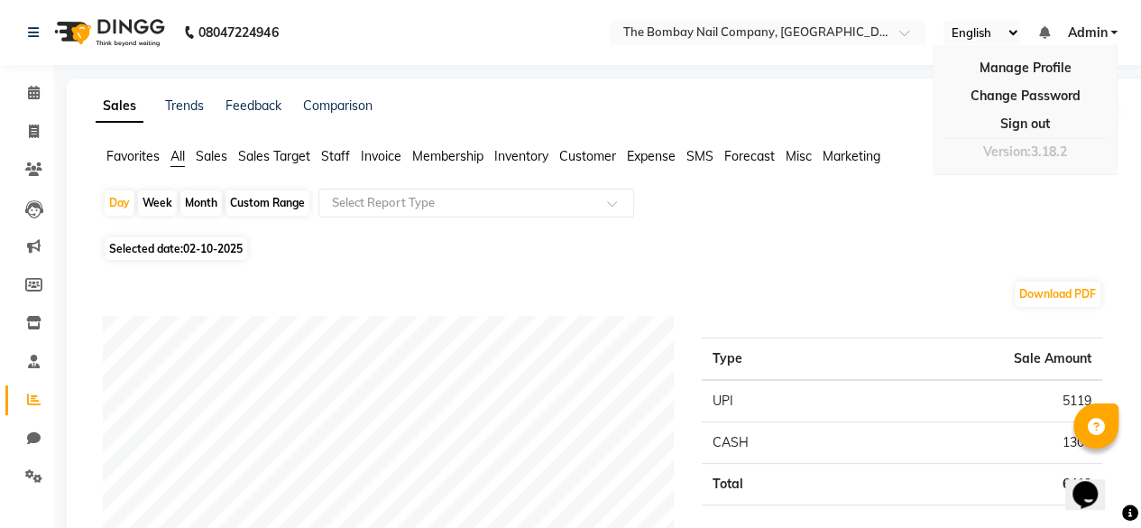
click at [754, 100] on div "Sales Trends Feedback Comparison Generate Report" at bounding box center [606, 111] width 1043 height 29
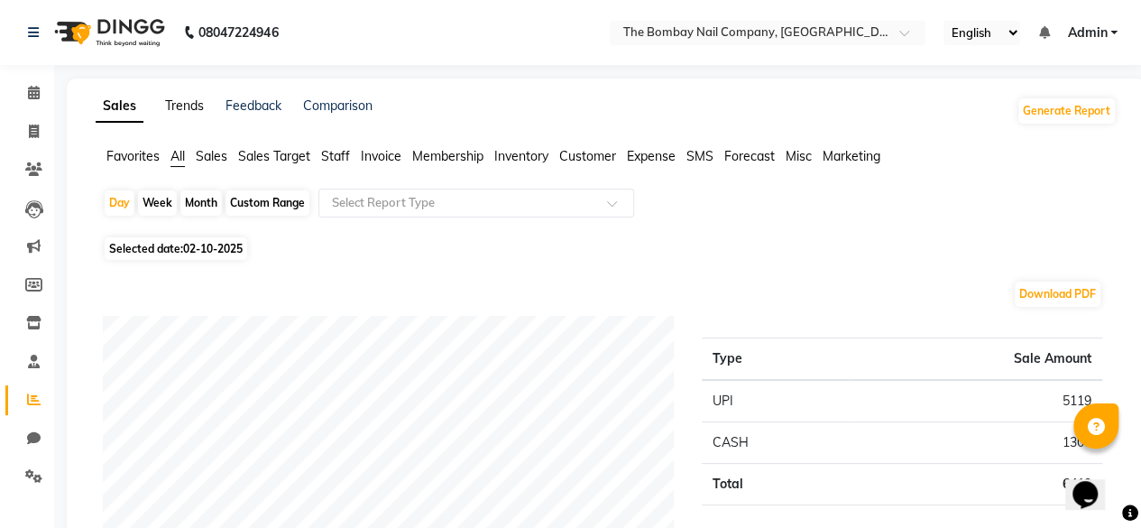
click at [189, 106] on link "Trends" at bounding box center [184, 105] width 39 height 16
select select "by_client"
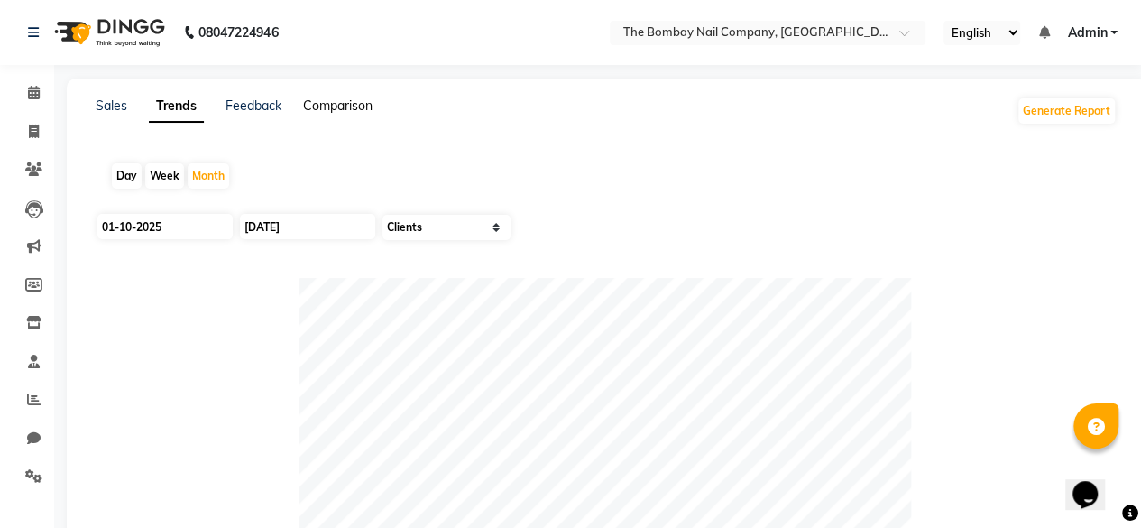
click at [331, 100] on link "Comparison" at bounding box center [337, 105] width 69 height 16
select select "single_date"
select select "single_date_dash"
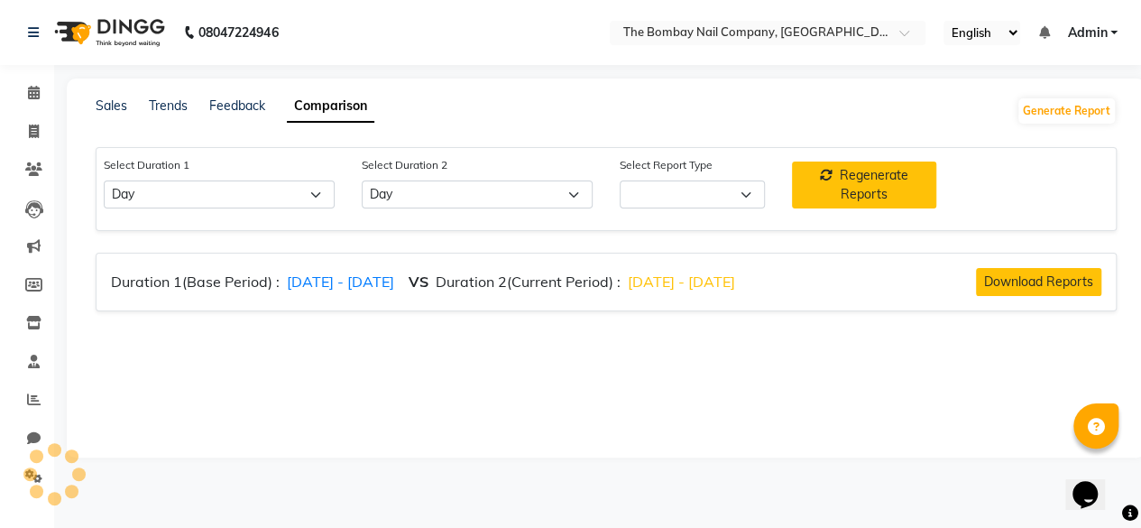
select select "comparison_report"
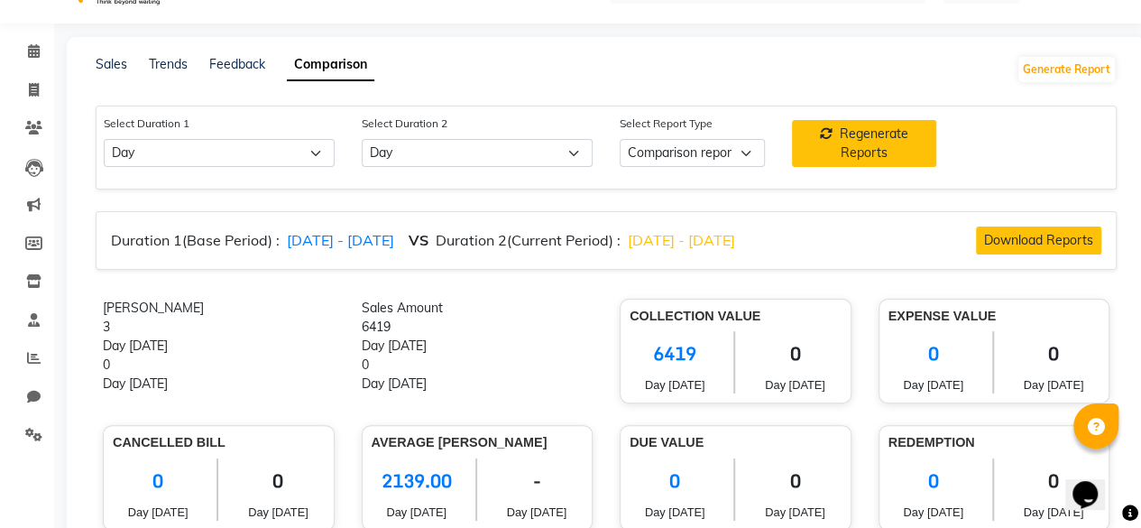
scroll to position [41, 0]
click at [109, 60] on link "Sales" at bounding box center [112, 65] width 32 height 16
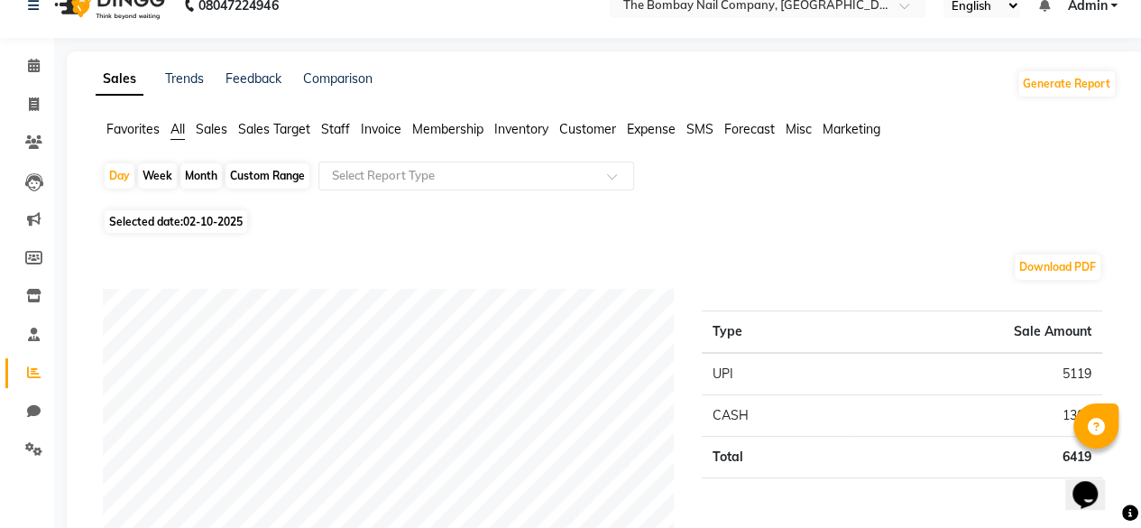
scroll to position [28, 0]
click at [856, 126] on span "Marketing" at bounding box center [852, 128] width 58 height 16
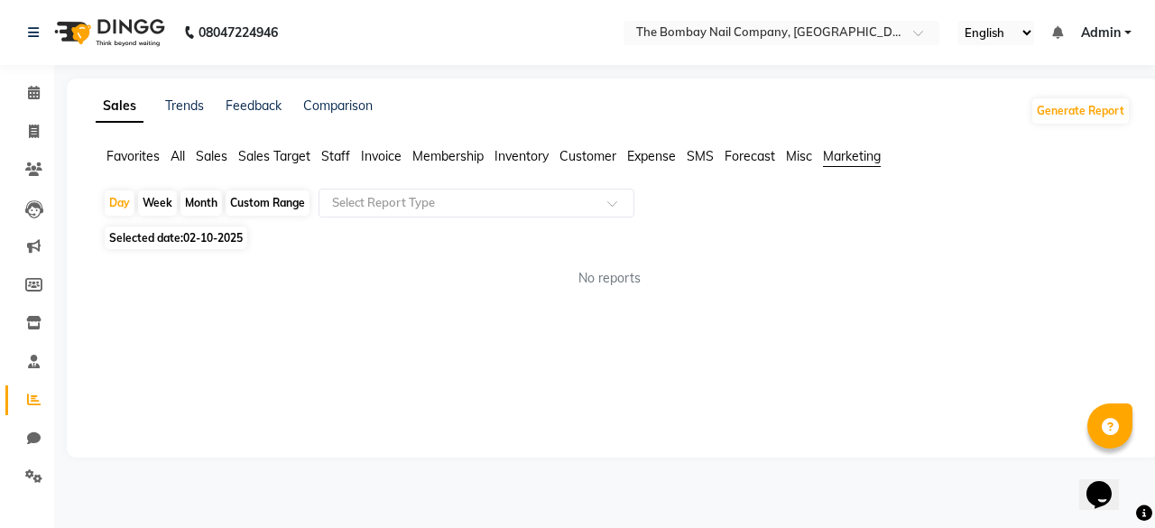
click at [140, 151] on span "Favorites" at bounding box center [132, 156] width 53 height 16
click at [164, 156] on ul "Favorites All Sales Sales Target Staff Invoice Membership Inventory Customer Ex…" at bounding box center [613, 157] width 1035 height 20
click at [171, 157] on span "All" at bounding box center [177, 156] width 14 height 16
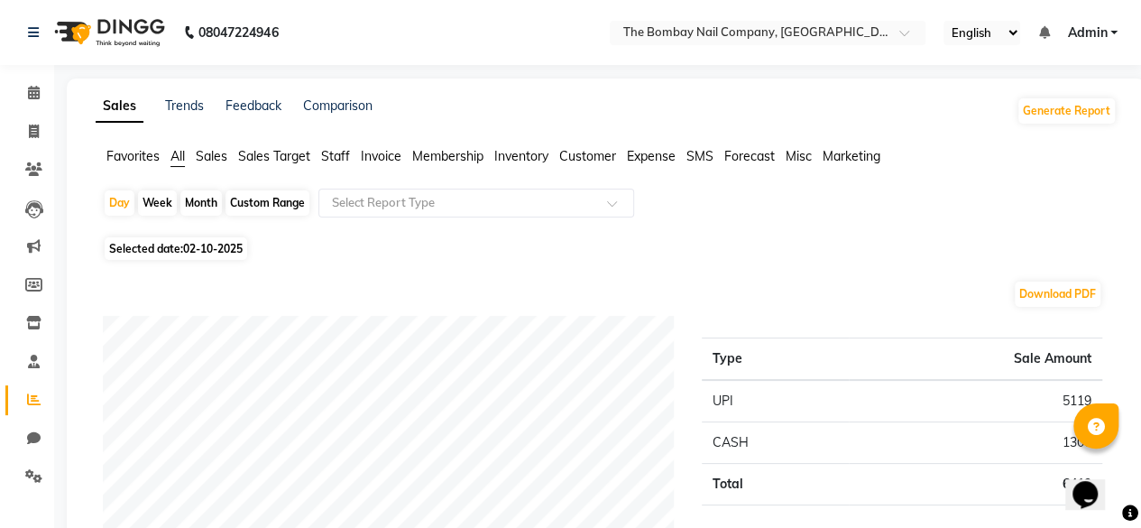
click at [135, 161] on span "Favorites" at bounding box center [132, 156] width 53 height 16
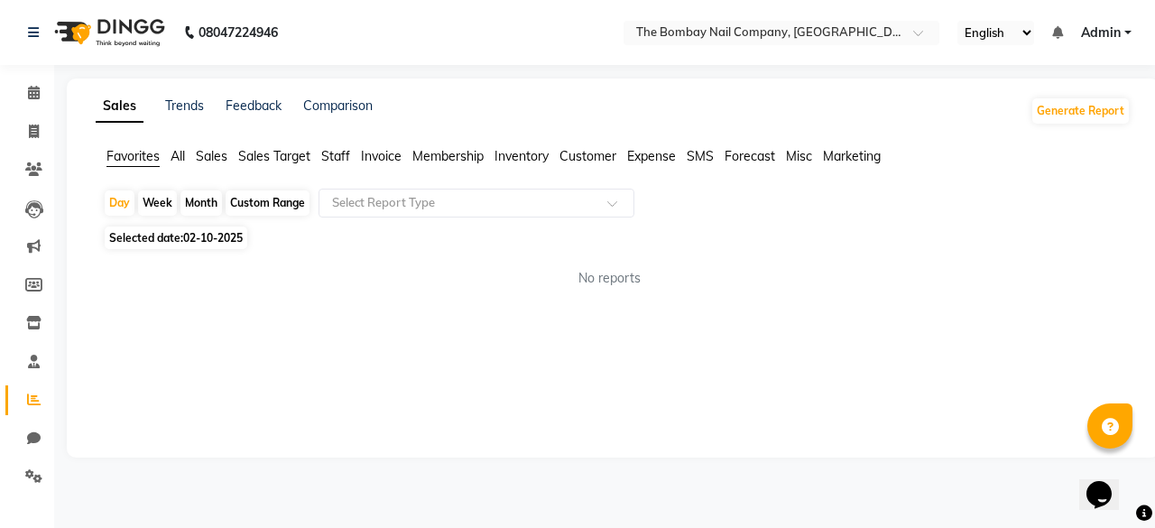
click at [176, 161] on span "All" at bounding box center [177, 156] width 14 height 16
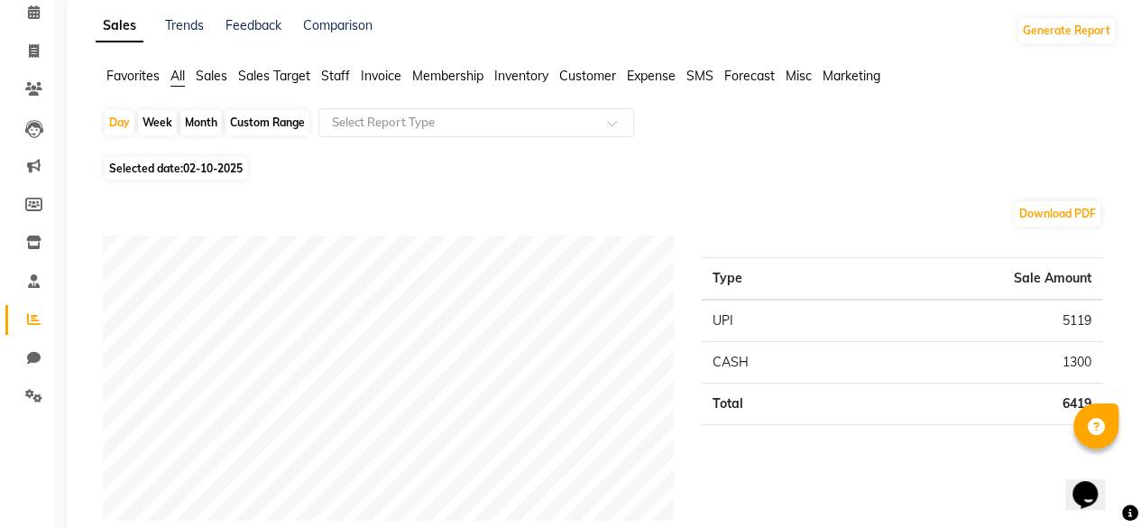
scroll to position [7, 0]
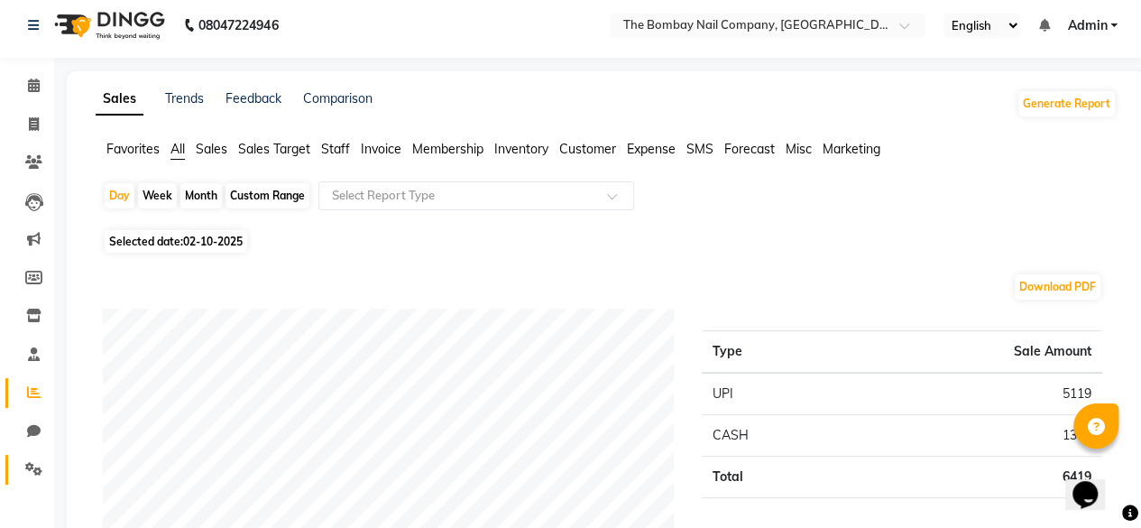
click at [27, 468] on icon at bounding box center [33, 469] width 17 height 14
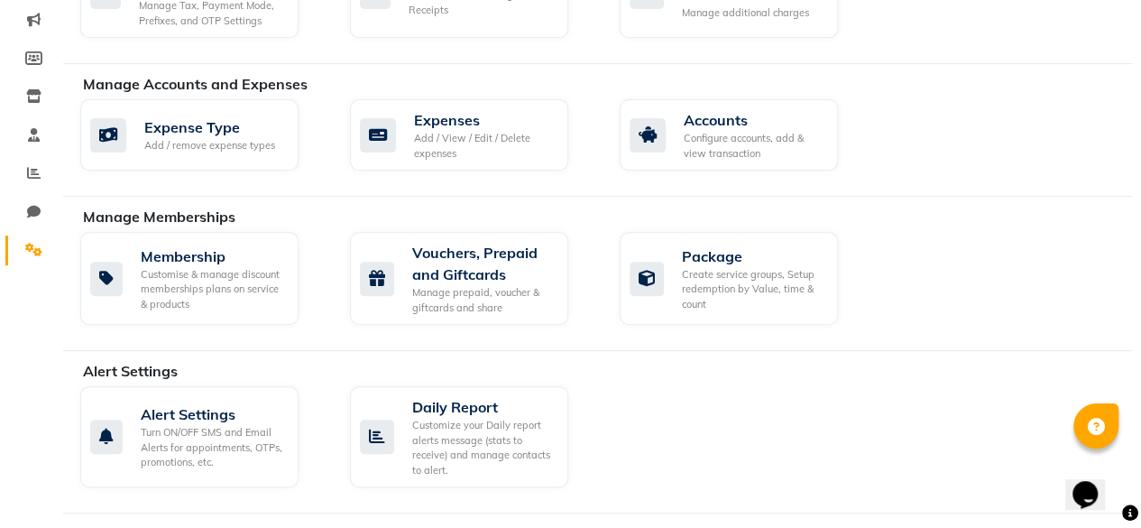
scroll to position [227, 0]
click at [466, 404] on div "Daily Report" at bounding box center [483, 406] width 142 height 22
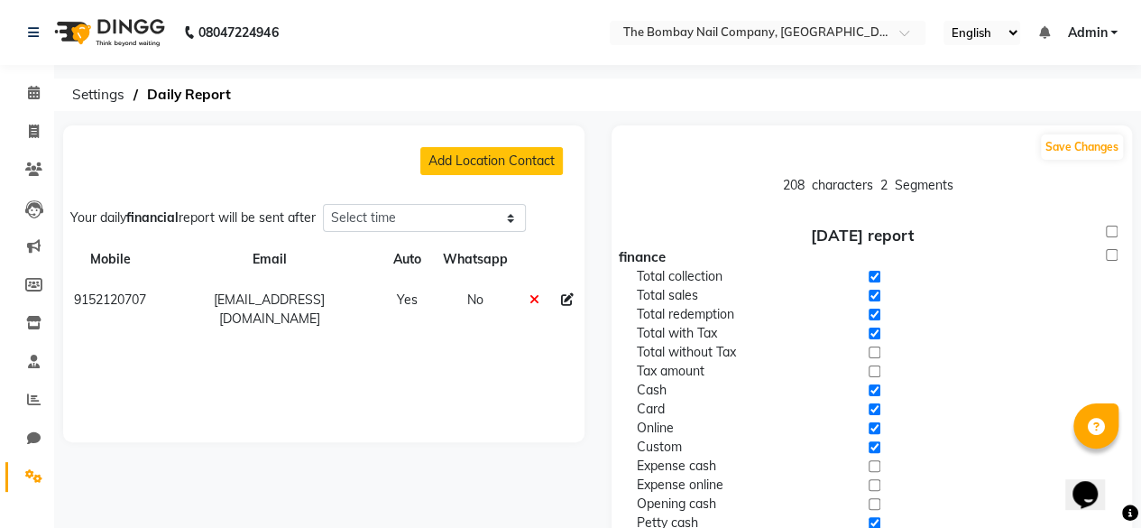
select select "1320"
click at [345, 288] on td "[EMAIL_ADDRESS][DOMAIN_NAME]" at bounding box center [269, 310] width 225 height 60
click at [470, 156] on button "Add Location Contact" at bounding box center [491, 161] width 143 height 28
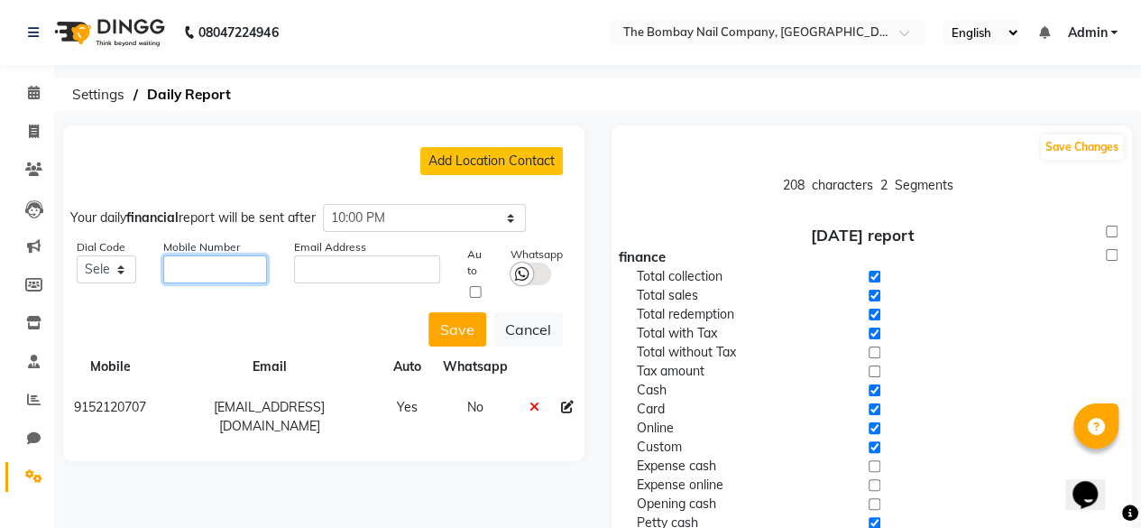
click at [244, 266] on input "string" at bounding box center [214, 269] width 103 height 28
type input "9769234232"
select select "91"
click at [471, 331] on button "Save" at bounding box center [457, 329] width 58 height 34
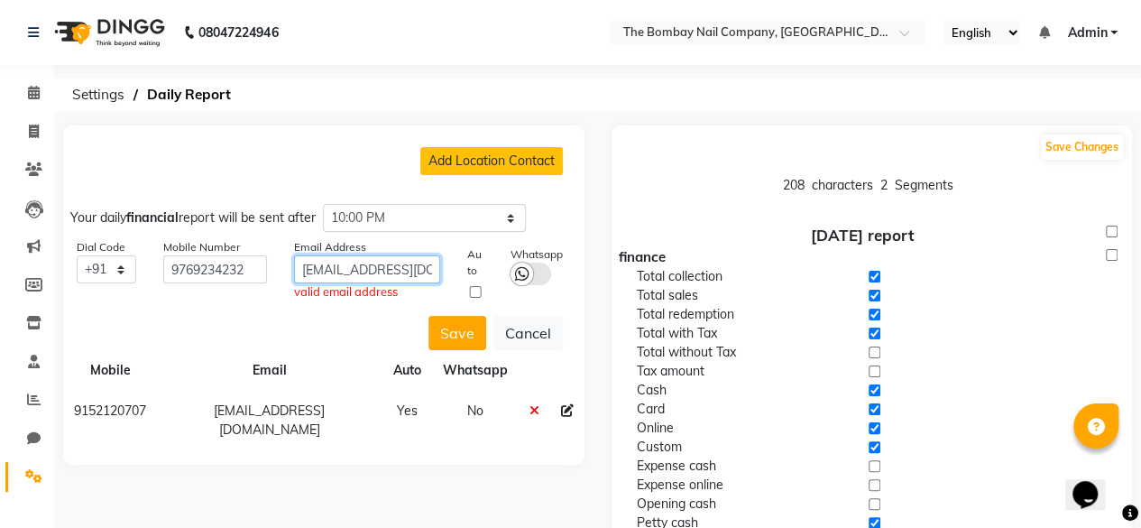
click at [402, 262] on input "[EMAIL_ADDRESS][DOMAIN_NAME]" at bounding box center [367, 269] width 147 height 28
click at [456, 335] on button "Save" at bounding box center [457, 333] width 58 height 34
click at [365, 270] on input "[EMAIL_ADDRESS][DOMAIN_NAME]" at bounding box center [367, 269] width 147 height 28
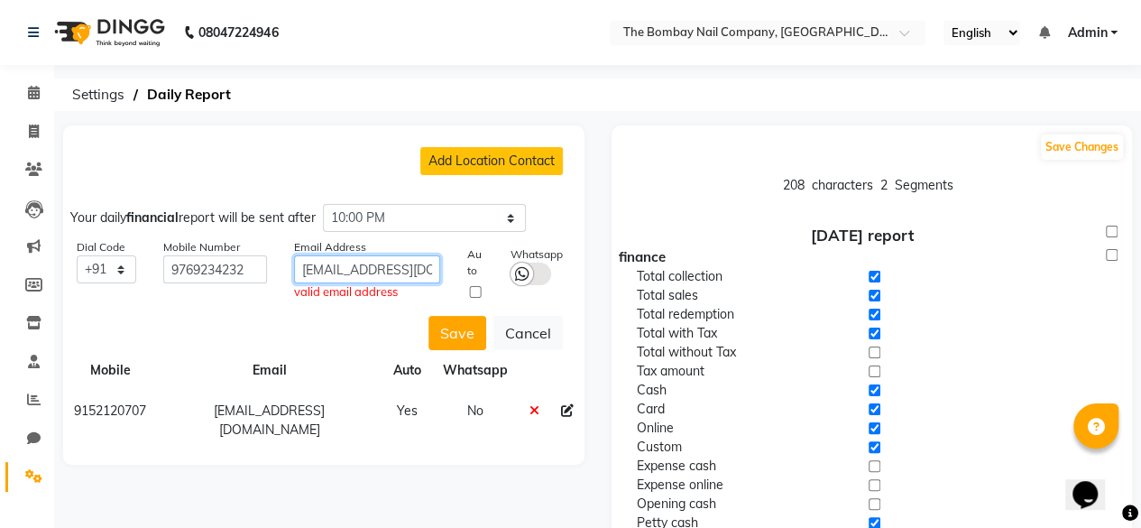
click at [365, 270] on input "[EMAIL_ADDRESS][DOMAIN_NAME]" at bounding box center [367, 269] width 147 height 28
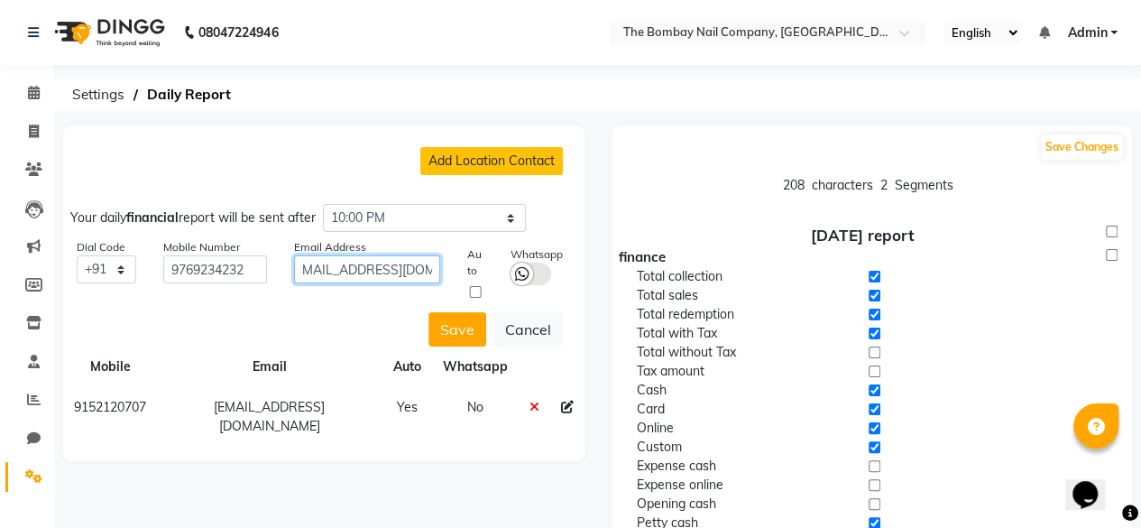
scroll to position [0, 22]
type input "[EMAIL_ADDRESS][DOMAIN_NAME]"
click at [298, 311] on div "Save Cancel" at bounding box center [313, 325] width 500 height 41
click at [479, 325] on button "Save" at bounding box center [457, 329] width 58 height 34
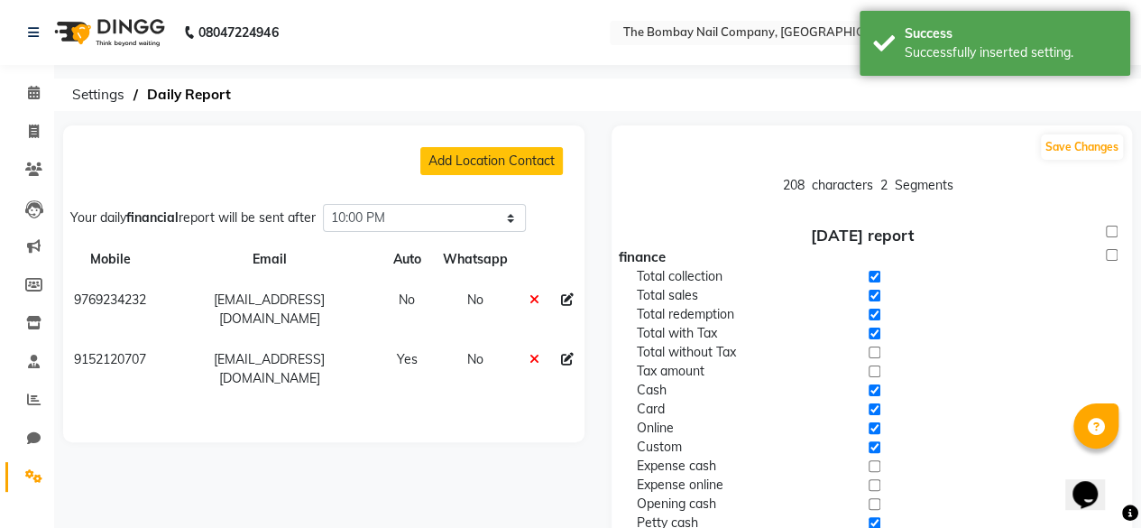
click at [563, 297] on icon at bounding box center [567, 299] width 13 height 13
select select "91"
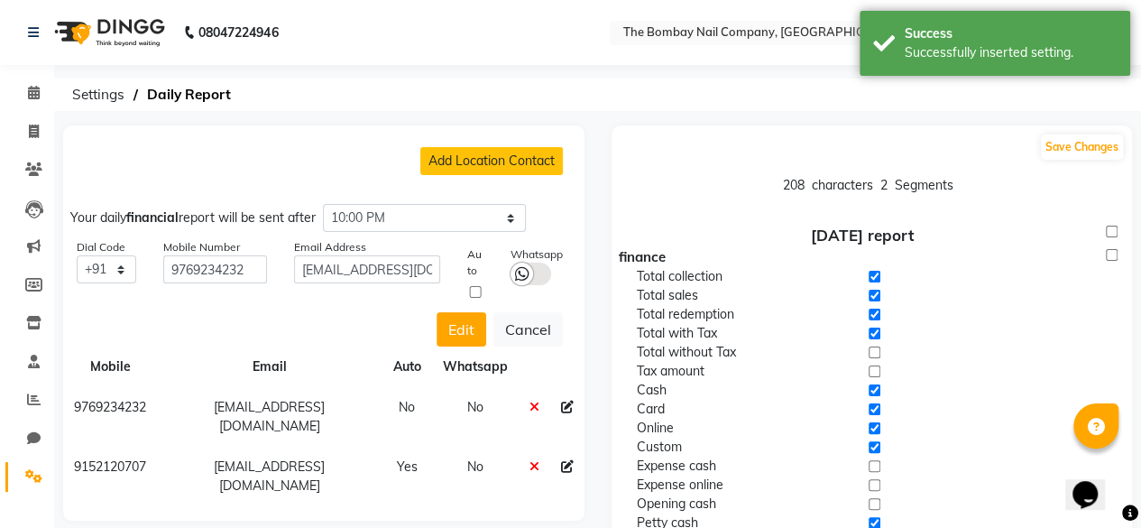
click at [476, 293] on input "checkbox" at bounding box center [475, 292] width 16 height 12
checkbox input "true"
click at [375, 318] on div "Edit Cancel" at bounding box center [313, 325] width 500 height 41
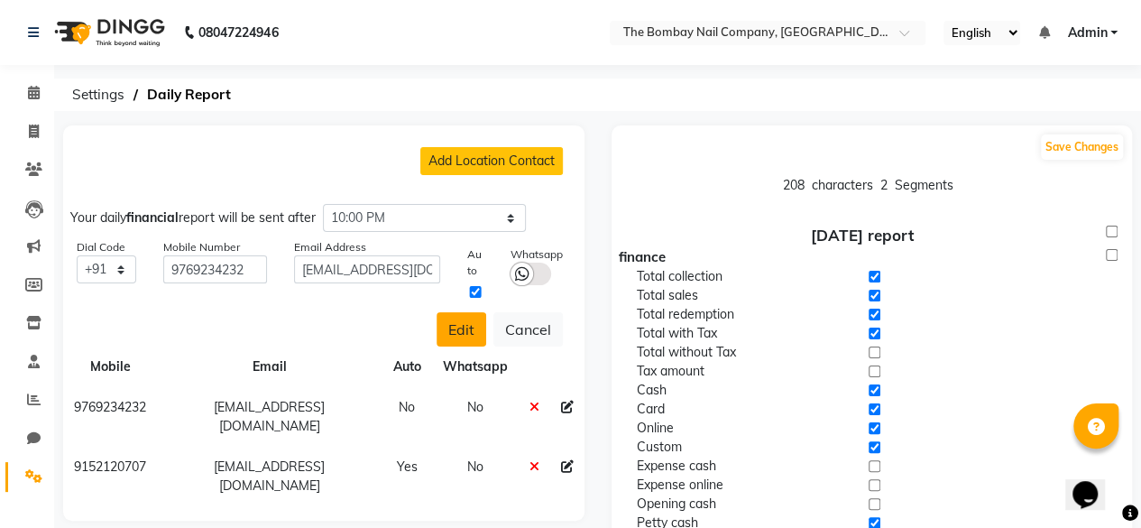
click at [474, 329] on button "Edit" at bounding box center [462, 329] width 50 height 34
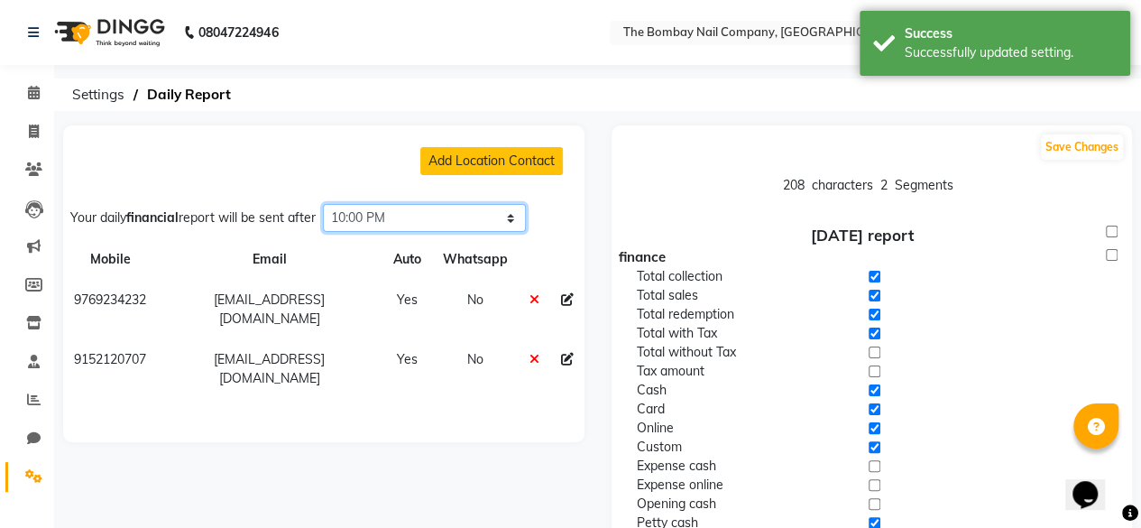
click at [437, 223] on select "Select time 04:00 AM 04:15 AM 04:30 AM 04:45 AM 05:00 AM 05:15 AM 05:30 AM 05:4…" at bounding box center [424, 218] width 203 height 28
click at [279, 186] on div "Add Location Contact Your daily financial report will be sent after Select time…" at bounding box center [323, 283] width 521 height 317
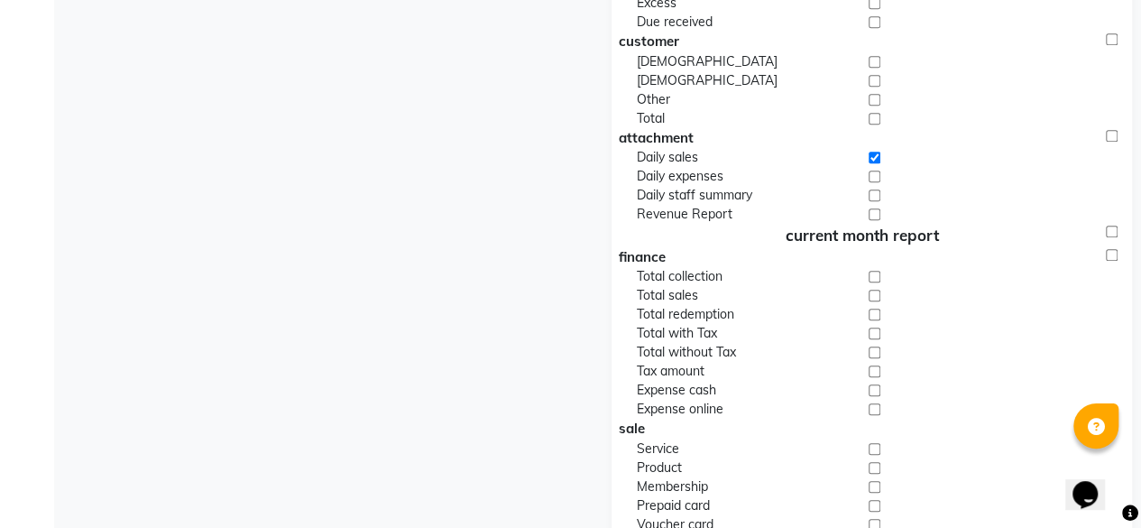
scroll to position [713, 0]
click at [873, 214] on input "checkbox" at bounding box center [875, 213] width 12 height 19
checkbox input "true"
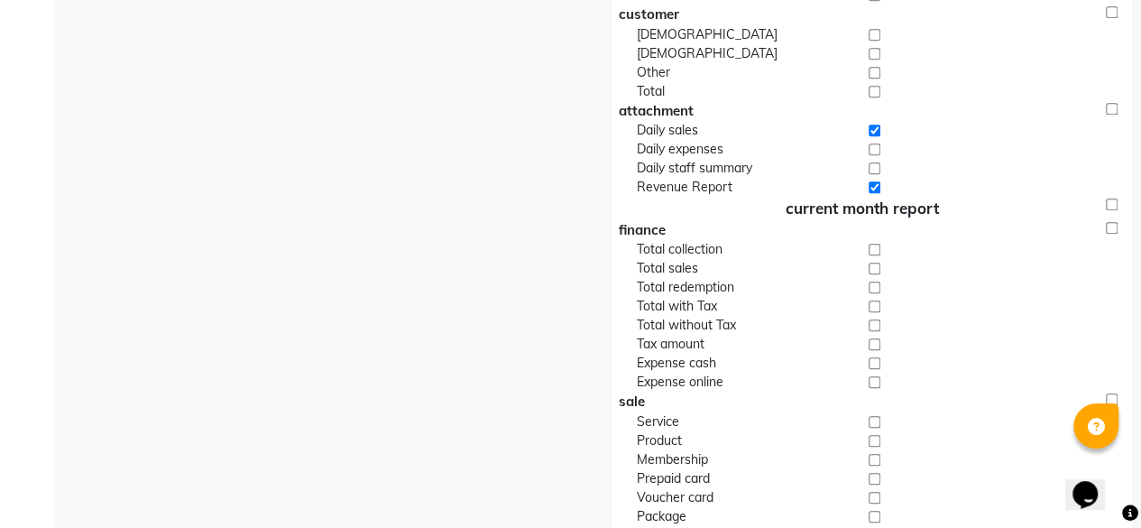
scroll to position [785, 0]
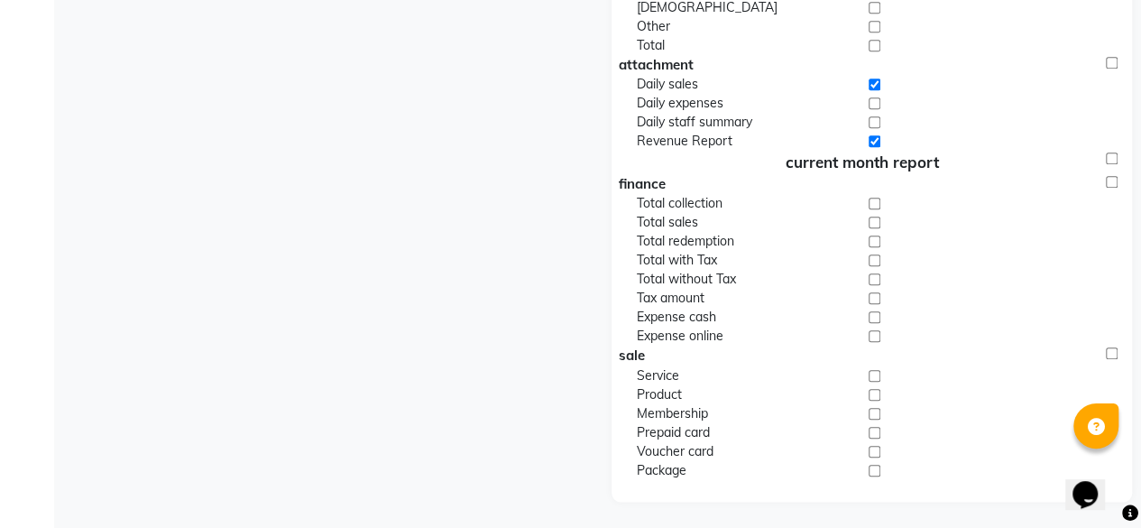
click at [875, 375] on input "checkbox" at bounding box center [875, 375] width 12 height 19
checkbox input "true"
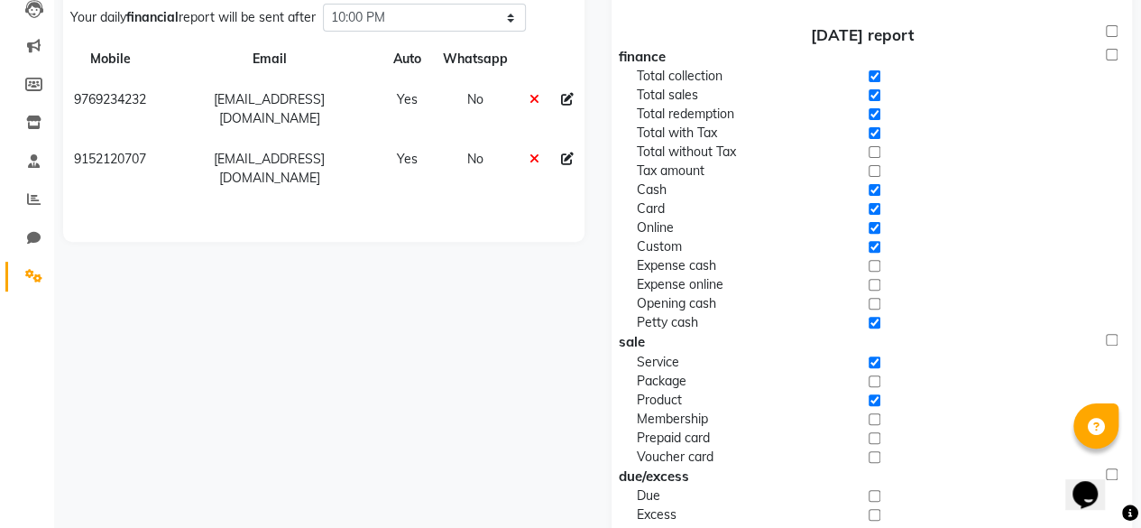
scroll to position [197, 0]
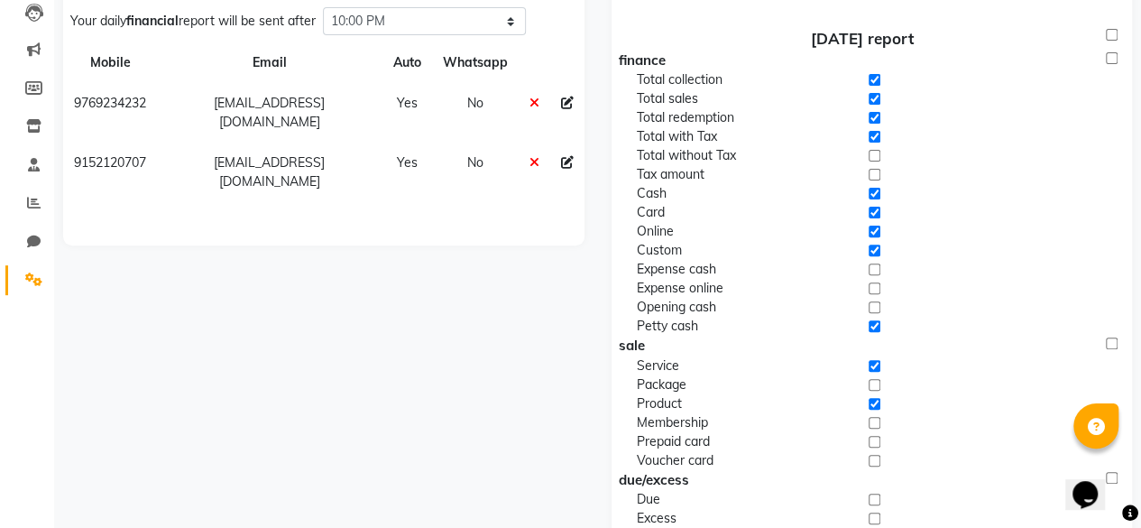
click at [875, 253] on input "checkbox" at bounding box center [875, 250] width 12 height 19
checkbox input "false"
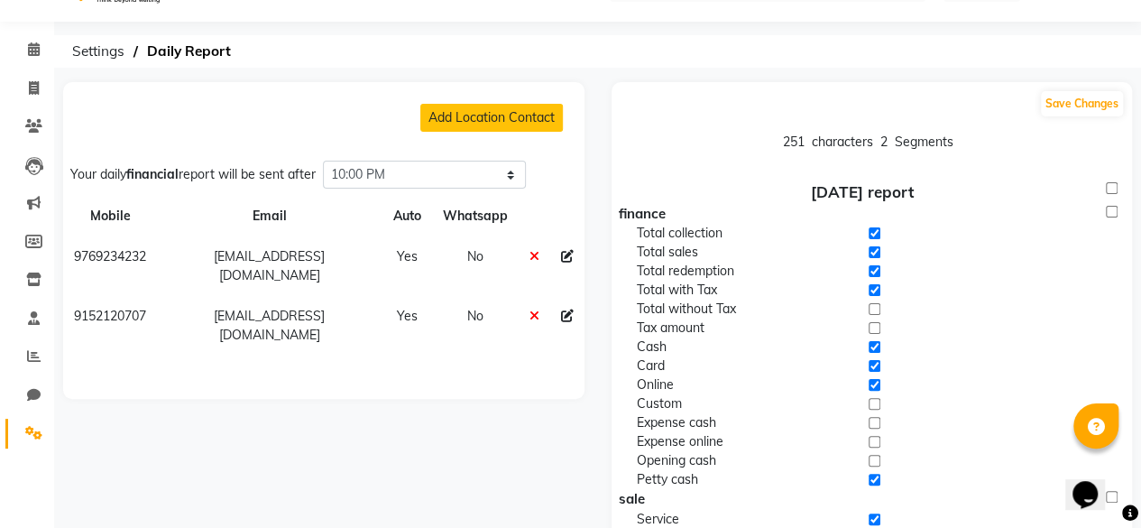
scroll to position [42, 0]
click at [1072, 101] on button "Save Changes" at bounding box center [1082, 104] width 82 height 25
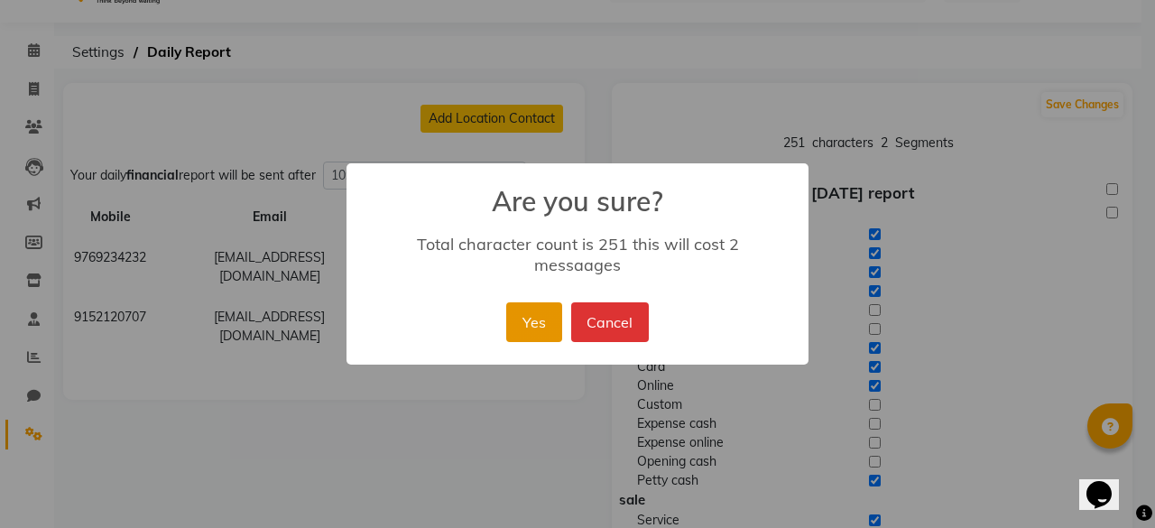
click at [529, 314] on button "Yes" at bounding box center [533, 322] width 55 height 40
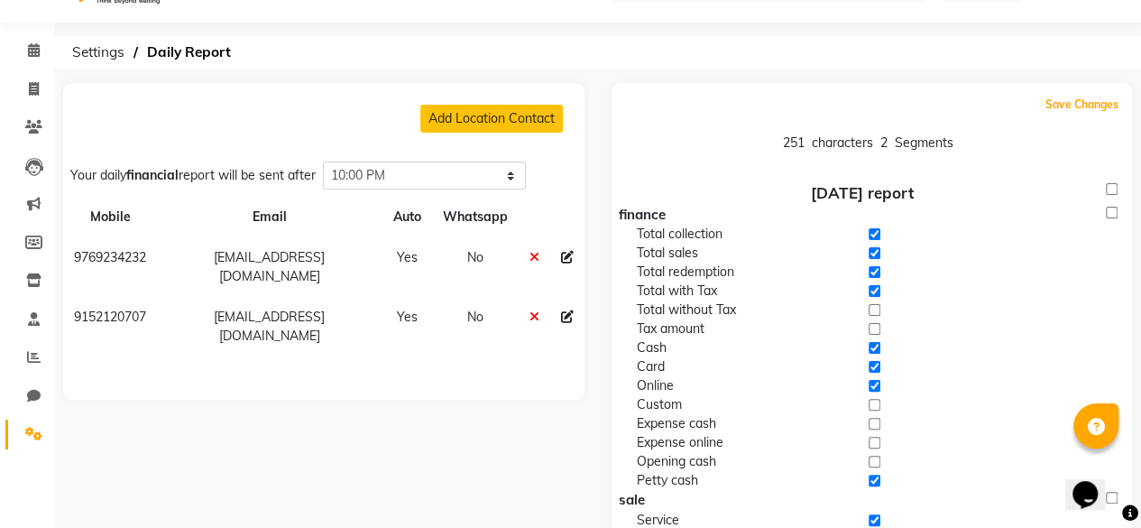
scroll to position [0, 0]
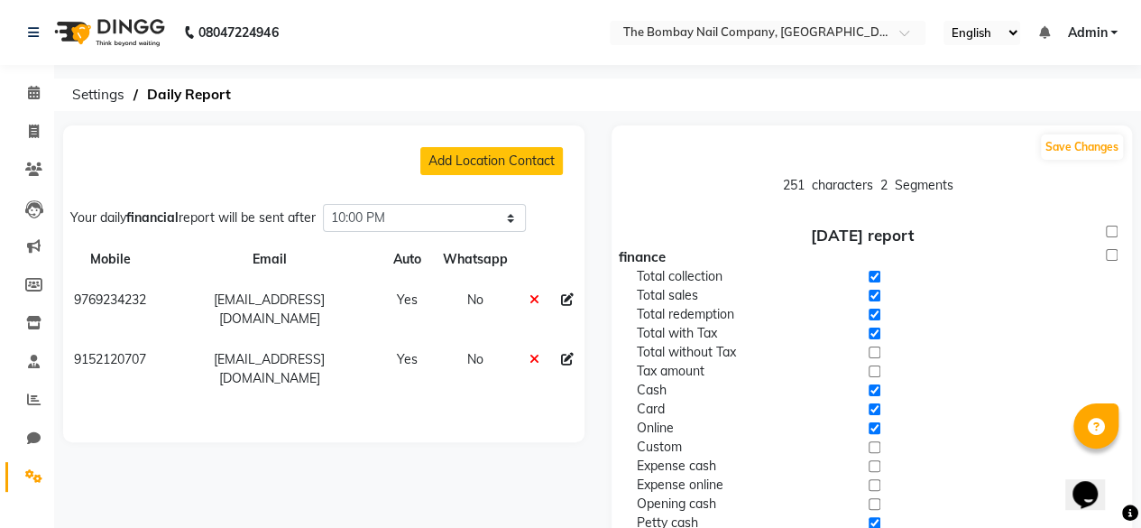
click at [116, 45] on img at bounding box center [108, 32] width 124 height 51
